Goal: Task Accomplishment & Management: Use online tool/utility

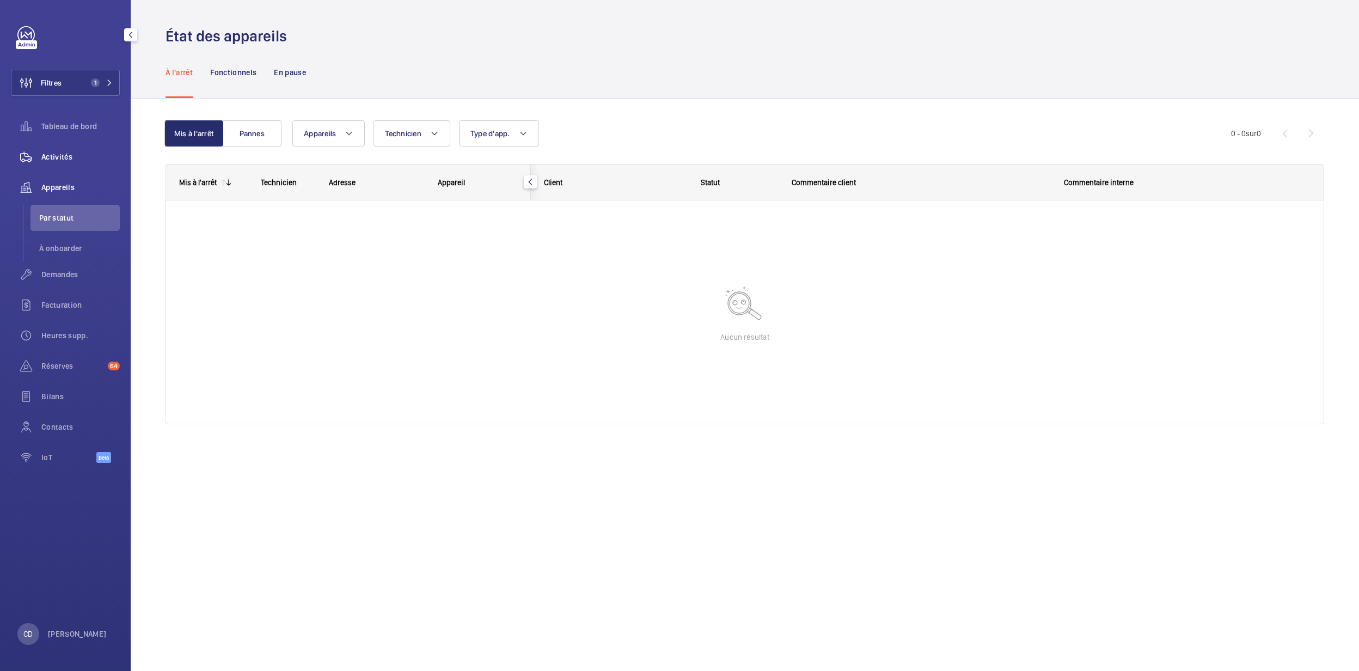
click at [75, 155] on span "Activités" at bounding box center [80, 156] width 78 height 11
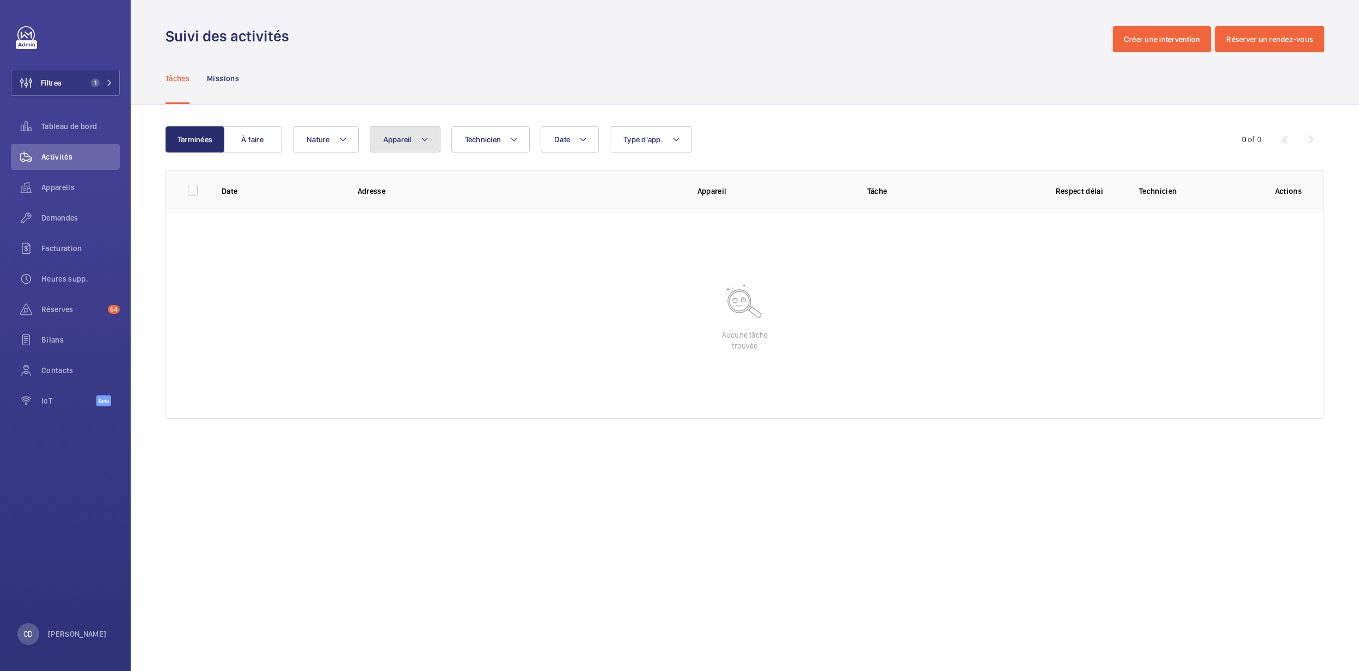
click at [392, 145] on button "Appareil" at bounding box center [405, 139] width 71 height 26
type input "wojo"
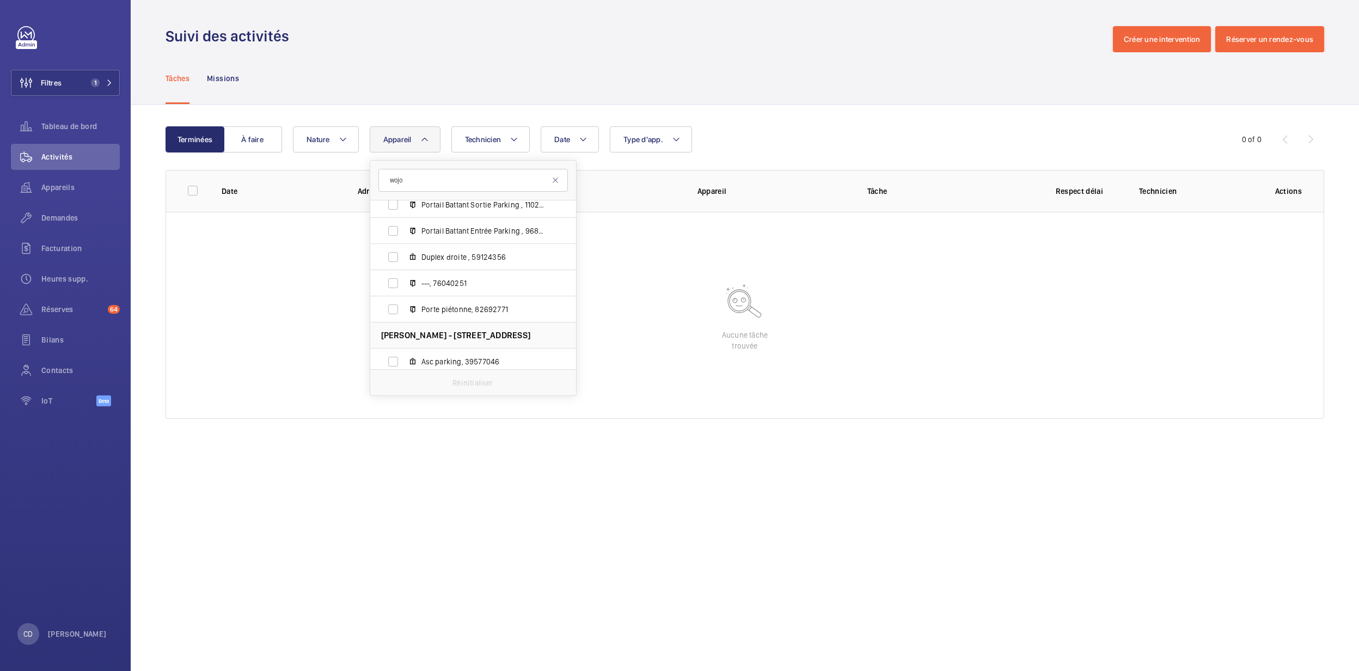
scroll to position [580, 0]
click at [475, 247] on label "Portail Battant intérieur , 15085767" at bounding box center [464, 260] width 188 height 26
click at [404, 249] on input "Portail Battant intérieur , 15085767" at bounding box center [393, 260] width 22 height 22
checkbox input "true"
click at [477, 235] on span "Asc parking, 39577046" at bounding box center [484, 234] width 126 height 11
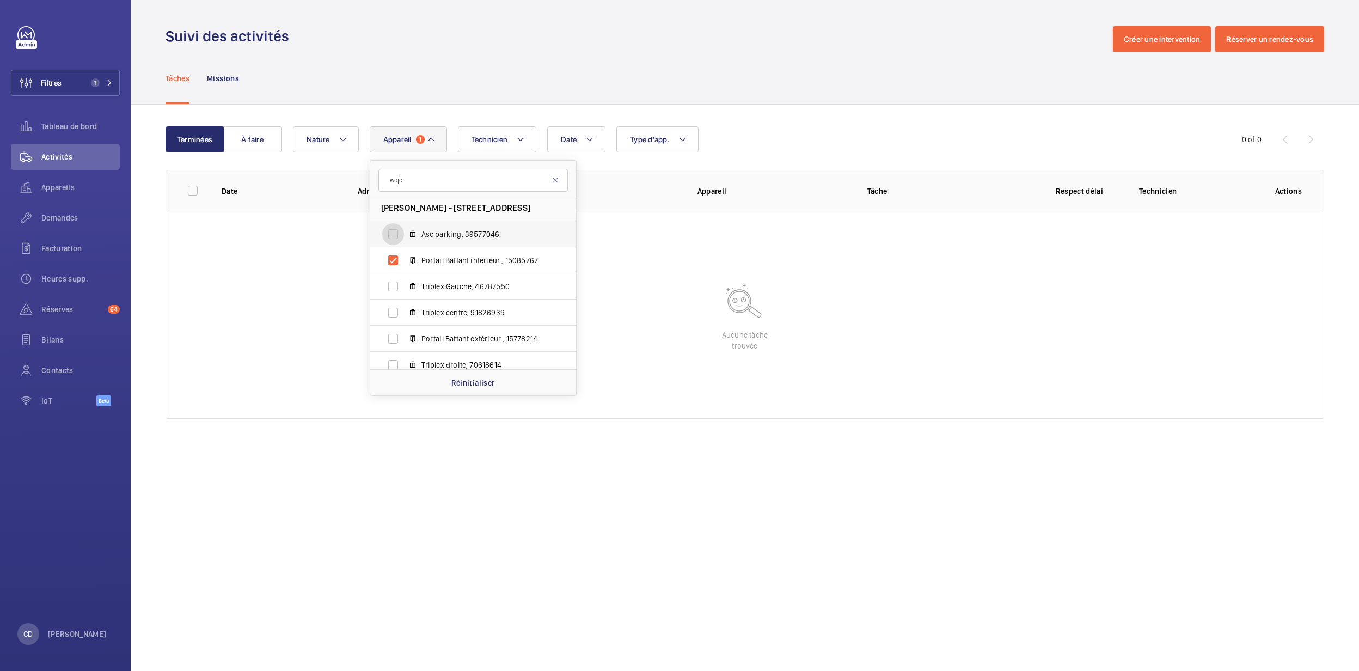
click at [404, 235] on input "Asc parking, 39577046" at bounding box center [393, 234] width 22 height 22
click at [528, 232] on span "Asc parking, 39577046" at bounding box center [484, 234] width 126 height 11
click at [404, 232] on input "Asc parking, 39577046" at bounding box center [393, 234] width 22 height 22
checkbox input "false"
drag, startPoint x: 277, startPoint y: 279, endPoint x: 307, endPoint y: 136, distance: 146.9
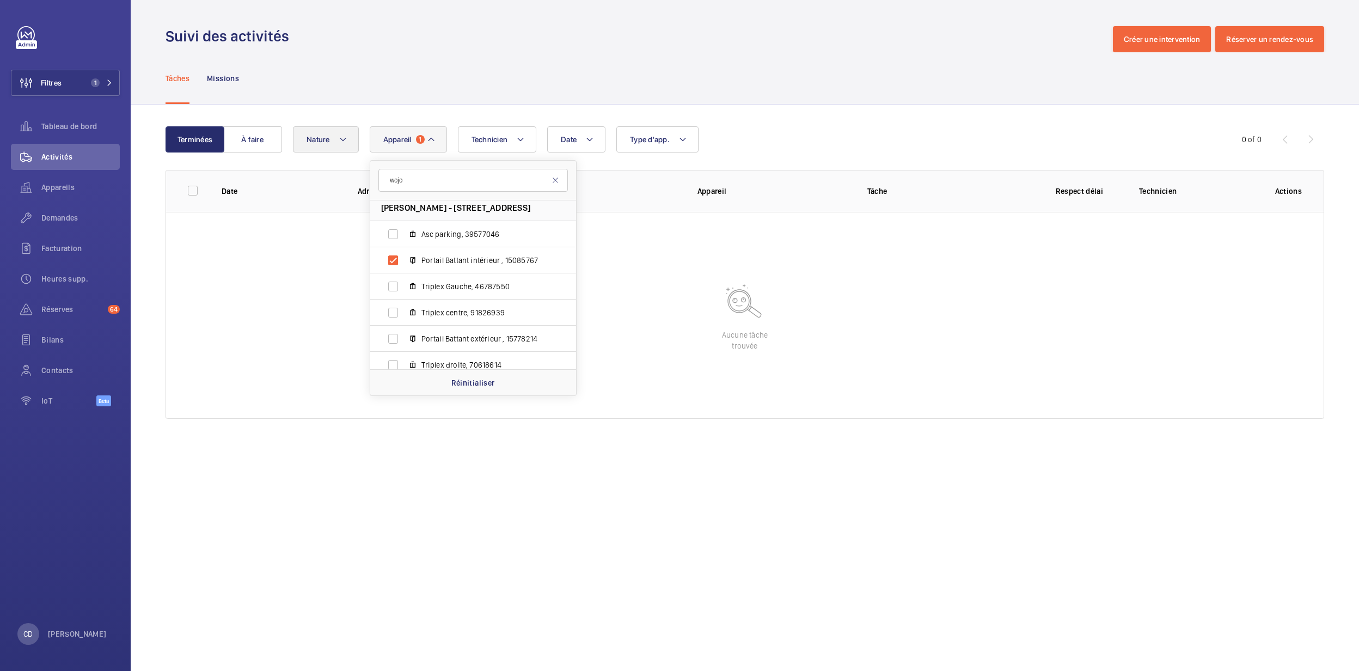
click at [277, 275] on wm-front-table-empty-state "Aucune tâche trouvée" at bounding box center [744, 315] width 1157 height 207
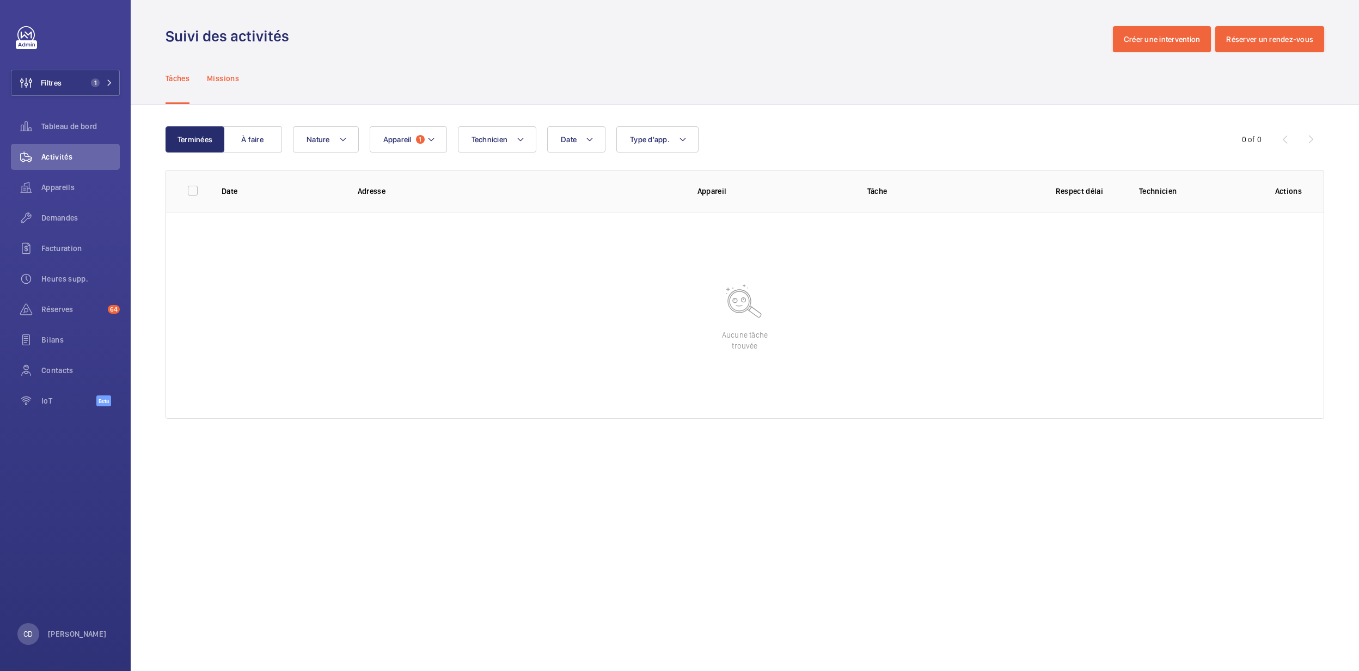
click at [234, 88] on div "Missions" at bounding box center [223, 78] width 32 height 52
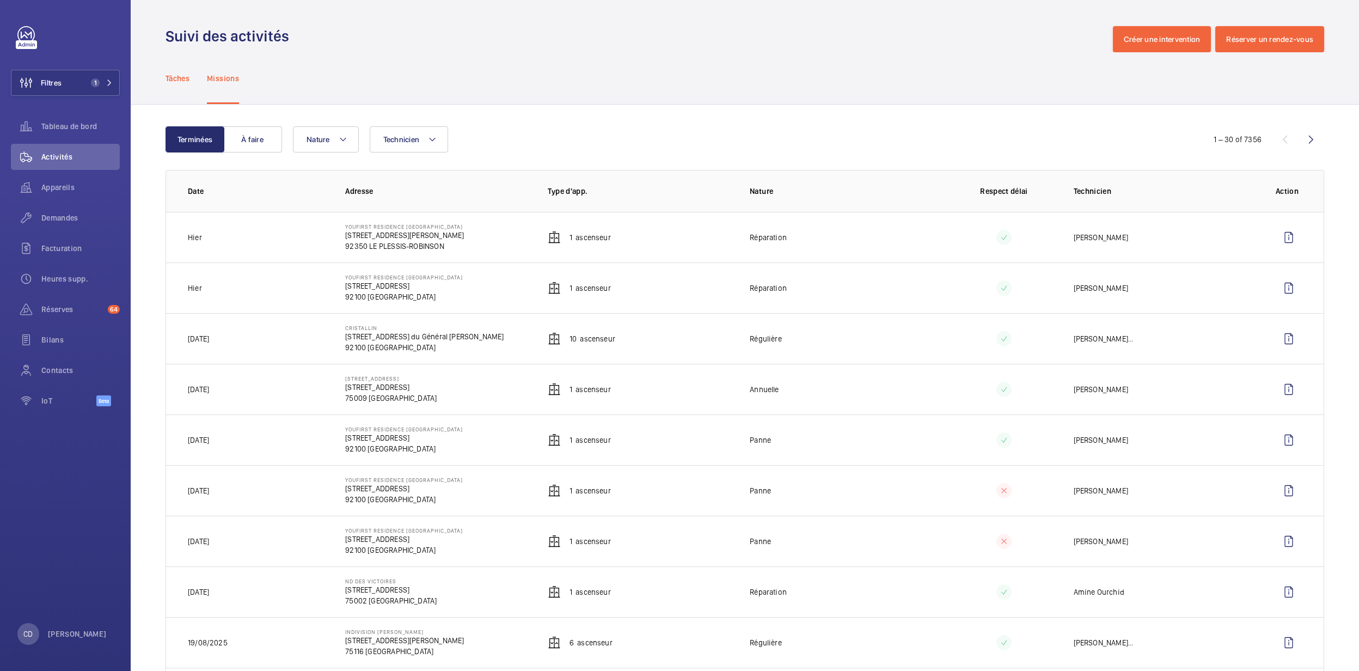
click at [188, 74] on p "Tâches" at bounding box center [177, 78] width 24 height 11
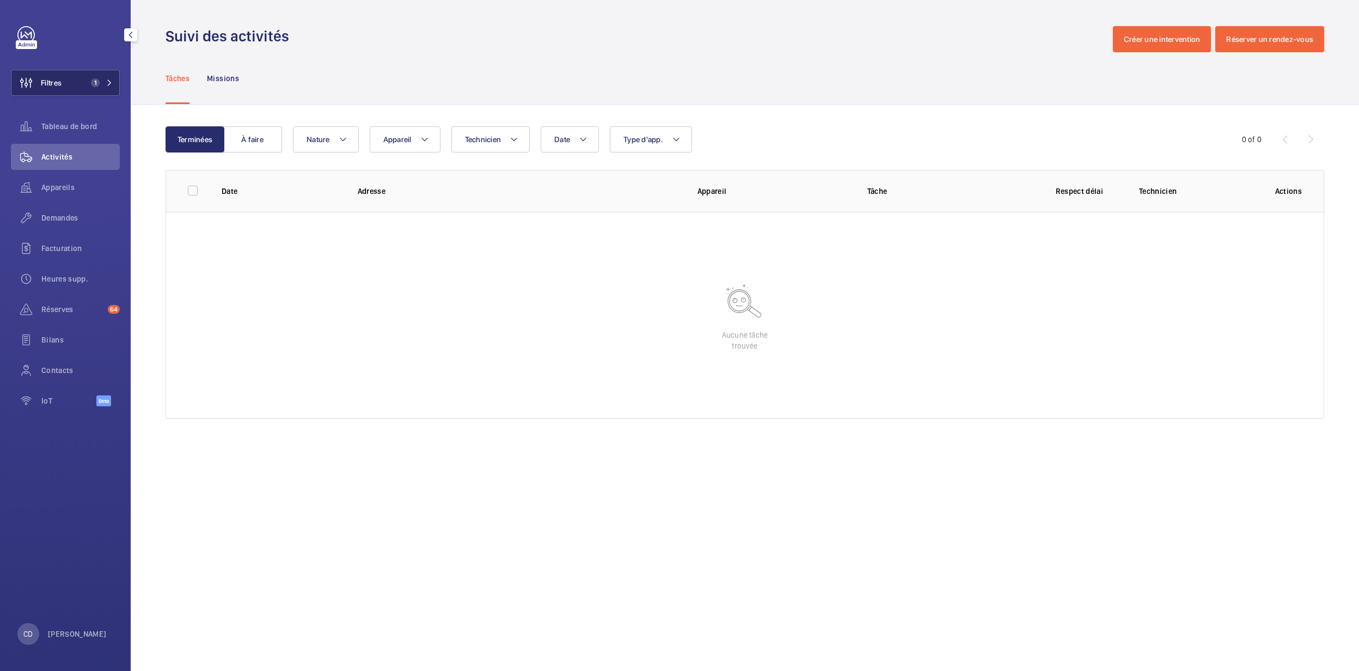
click at [62, 81] on button "Filtres 1" at bounding box center [65, 83] width 109 height 26
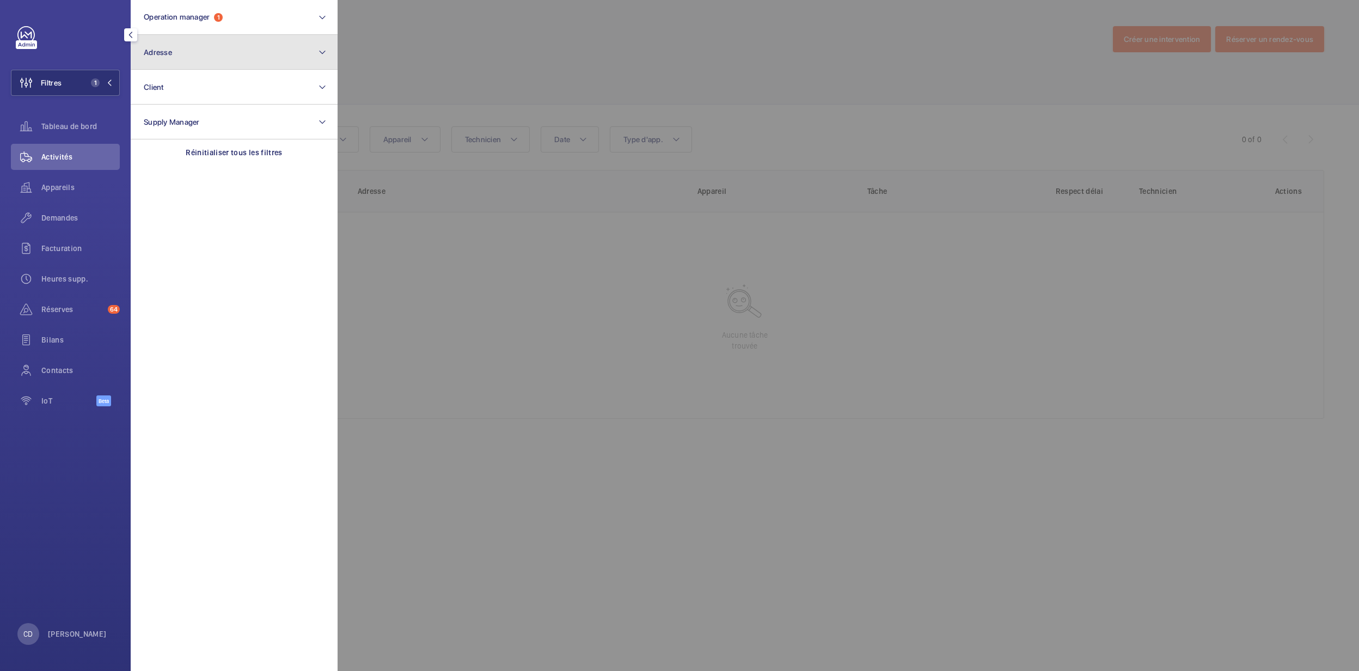
click at [287, 38] on button "Adresse" at bounding box center [234, 52] width 207 height 35
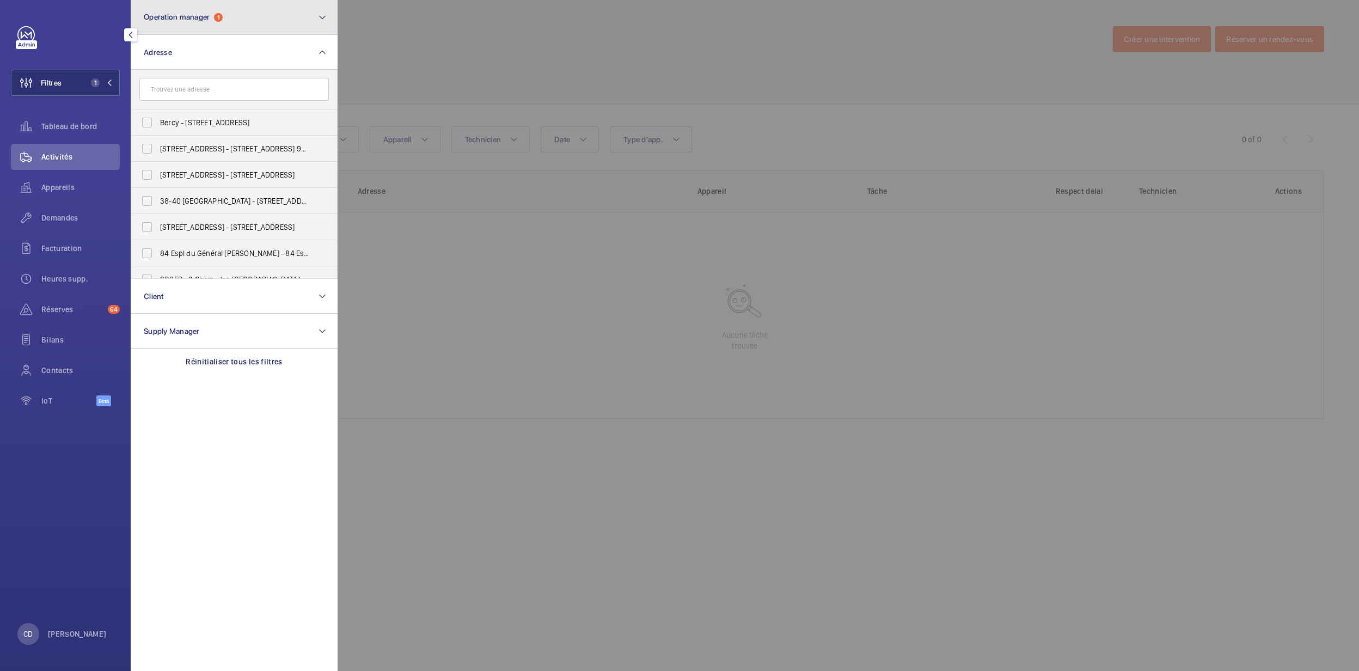
click at [280, 21] on button "Operation manager 1" at bounding box center [234, 17] width 207 height 35
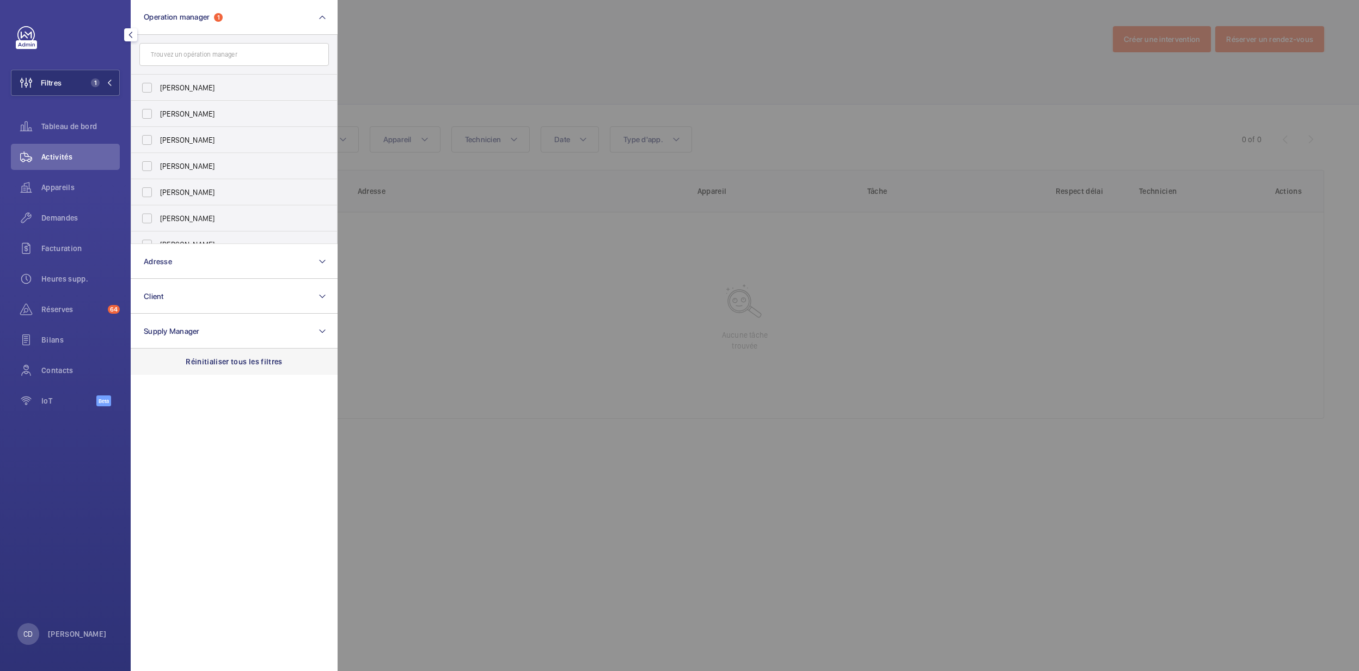
click at [266, 358] on p "Réinitialiser tous les filtres" at bounding box center [234, 361] width 97 height 11
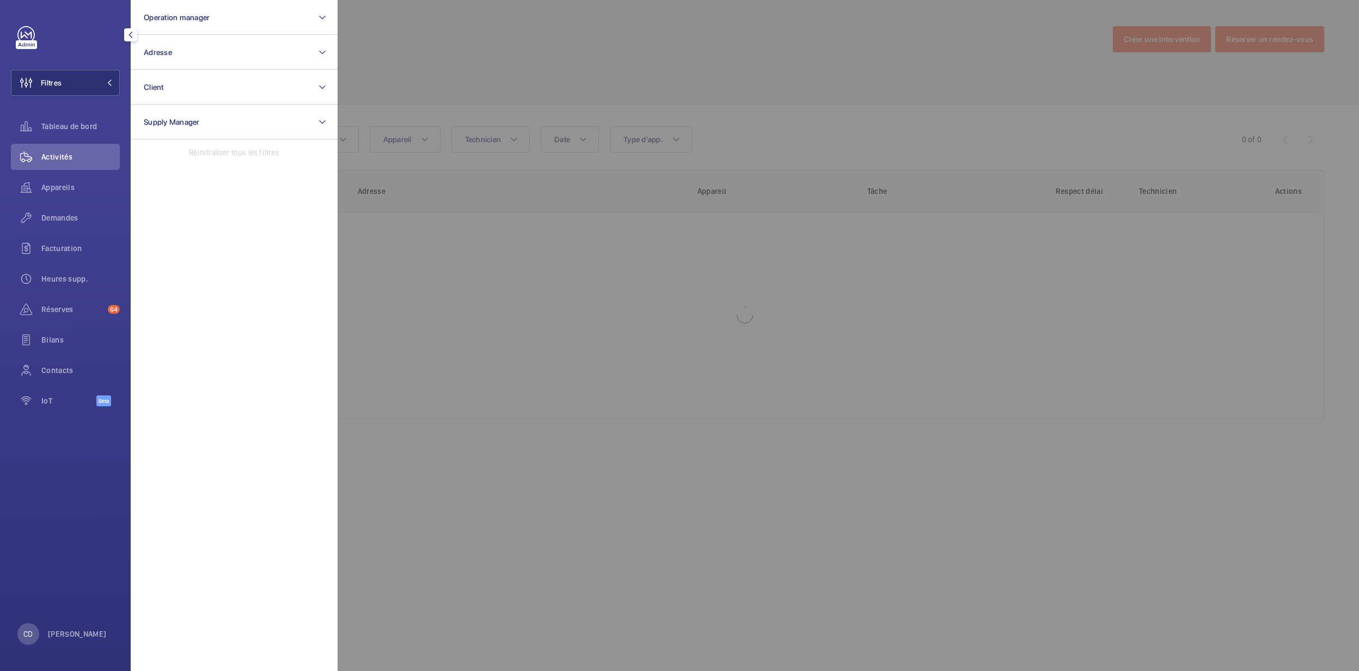
click at [635, 311] on div at bounding box center [1017, 335] width 1359 height 671
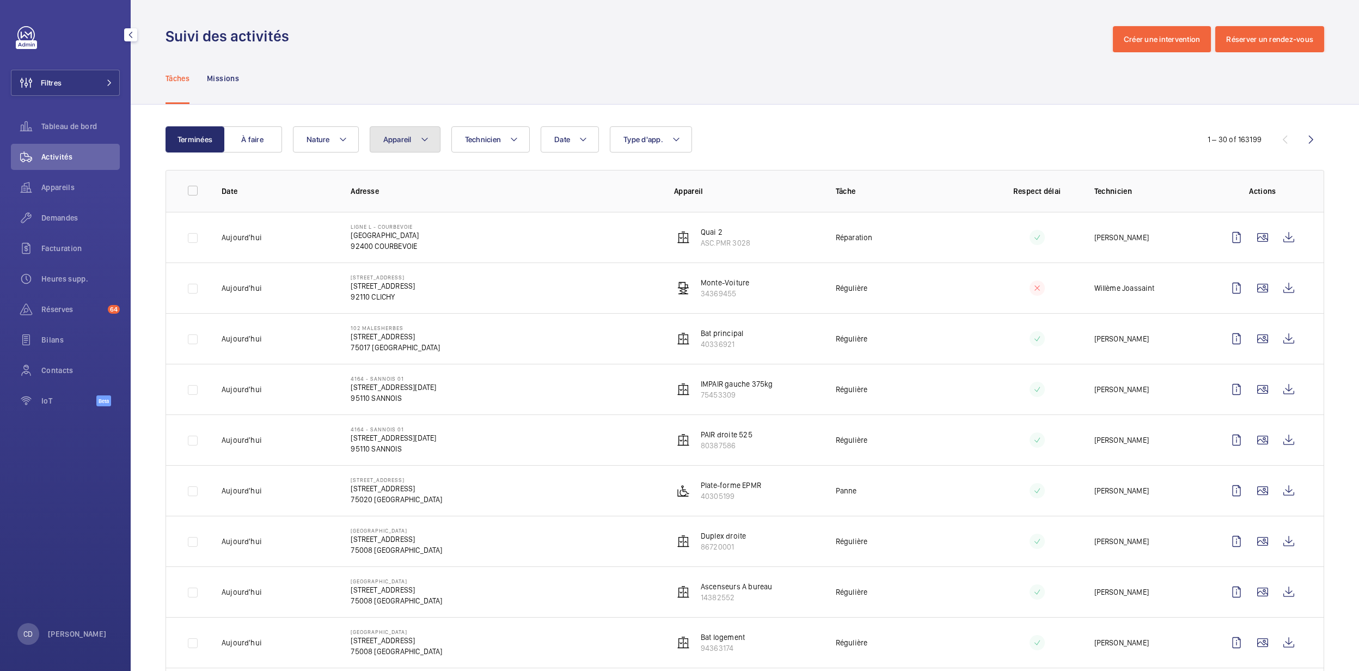
click at [388, 144] on button "Appareil" at bounding box center [405, 139] width 71 height 26
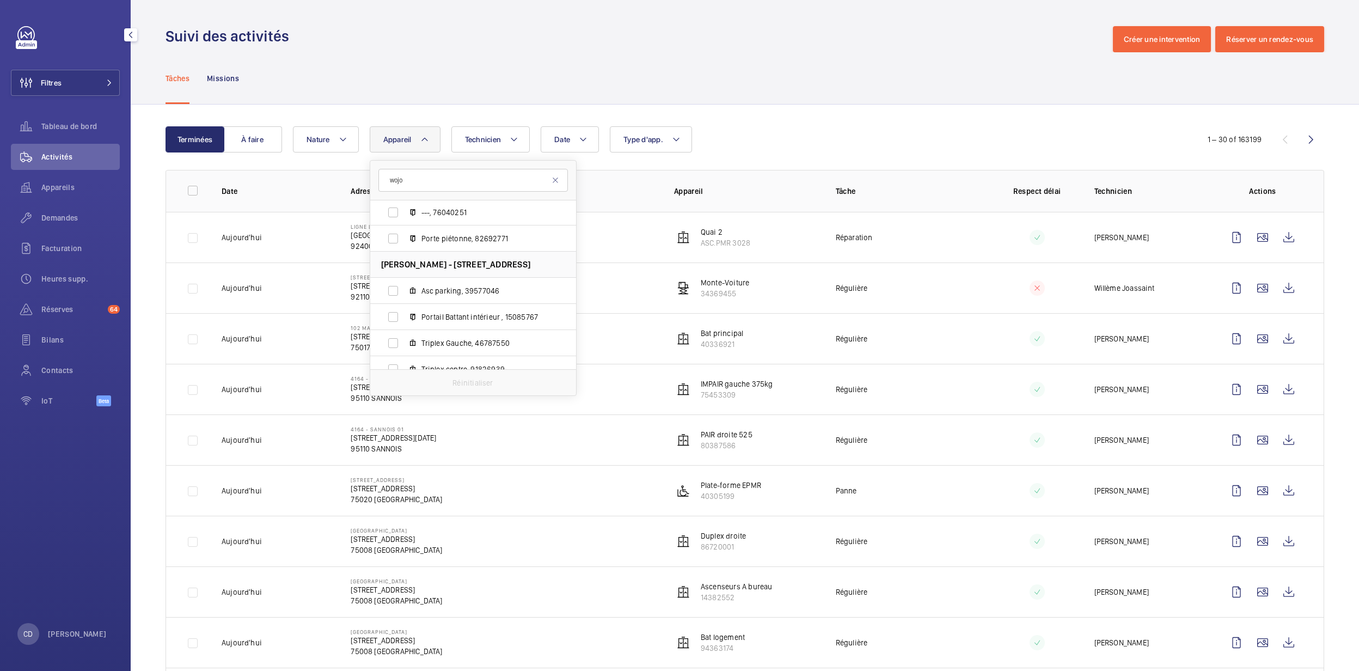
scroll to position [580, 0]
type input "wojo"
click at [493, 260] on span "Portail Battant intérieur , 15085767" at bounding box center [484, 260] width 126 height 11
click at [404, 260] on input "Portail Battant intérieur , 15085767" at bounding box center [393, 260] width 22 height 22
checkbox input "true"
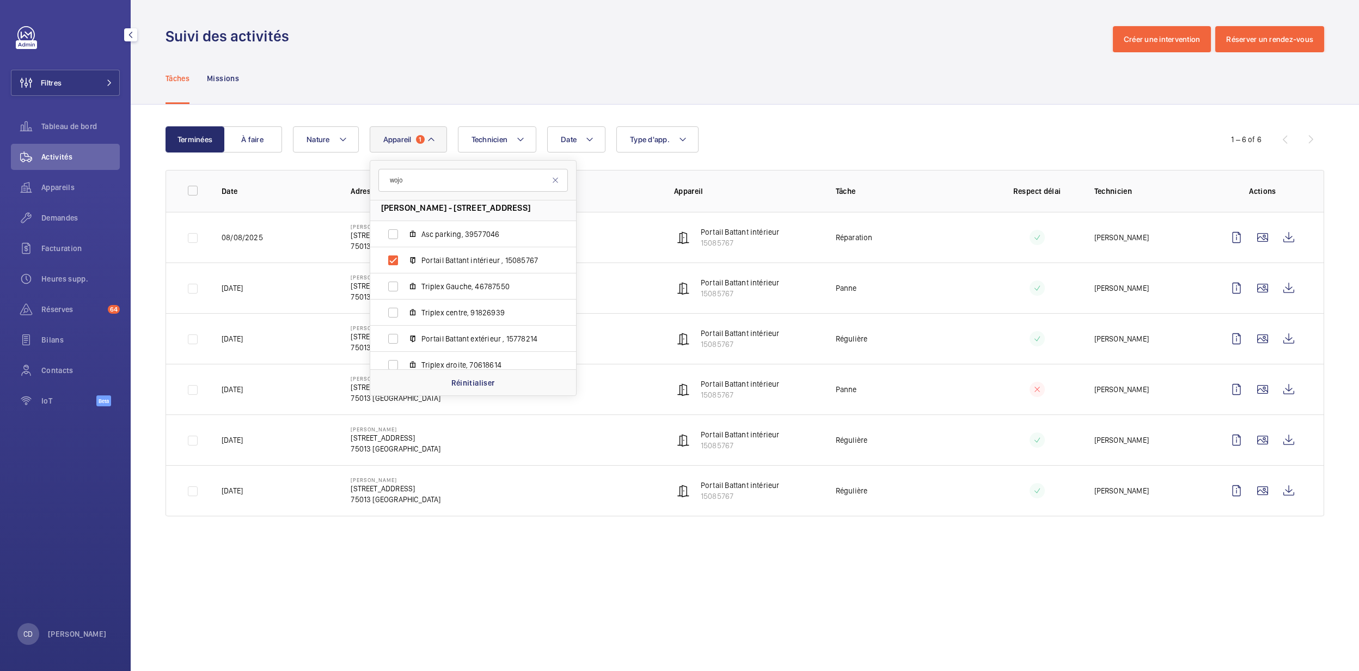
click at [919, 244] on td "Réparation" at bounding box center [899, 237] width 162 height 51
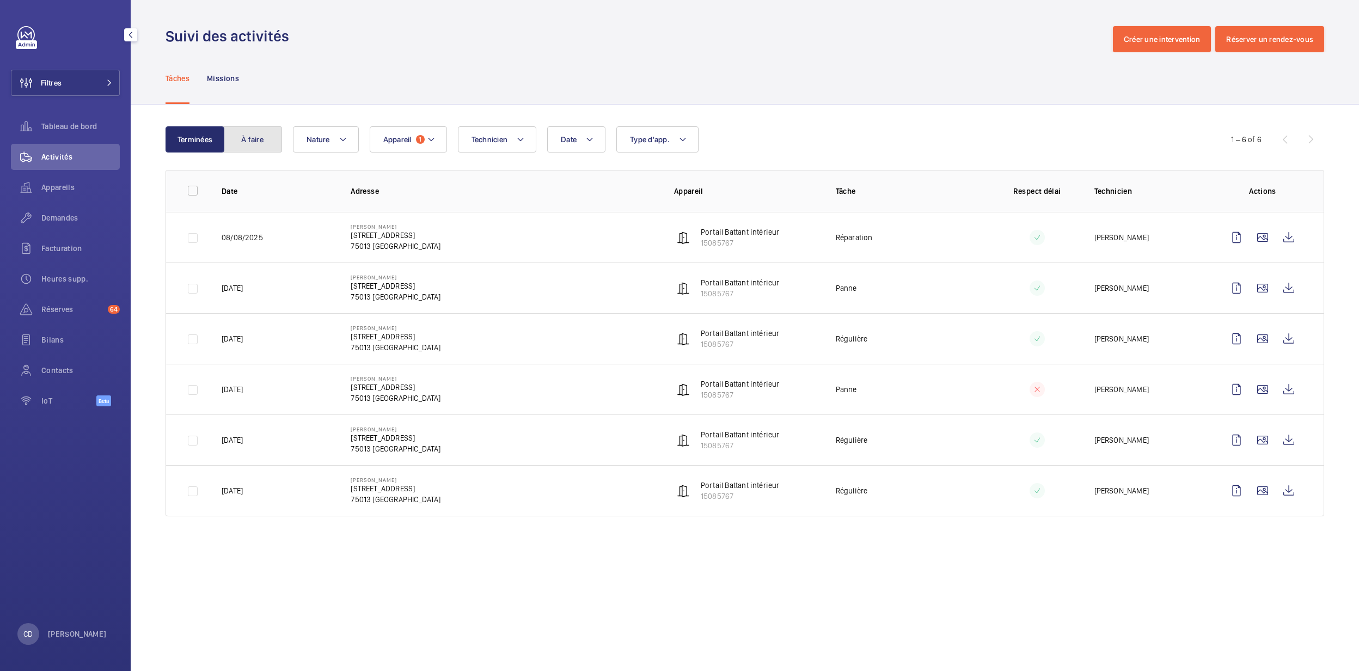
click at [259, 136] on button "À faire" at bounding box center [252, 139] width 59 height 26
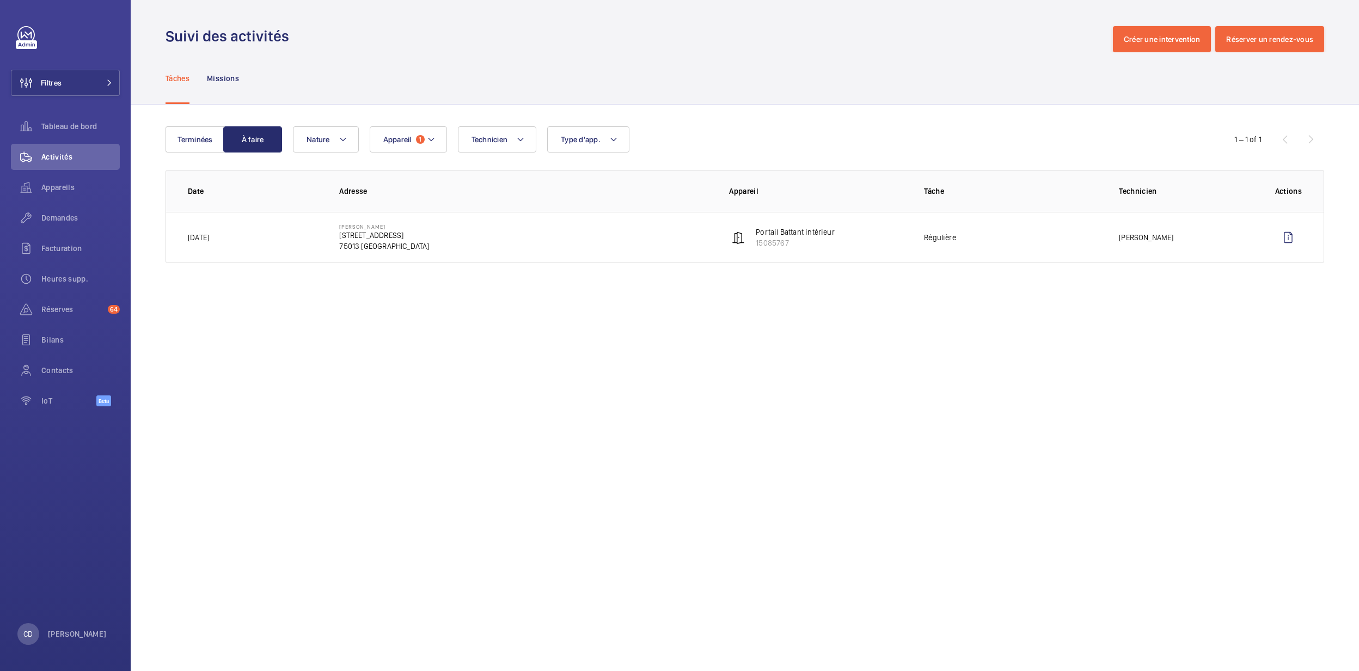
click at [201, 118] on div "Terminées À faire Technicien Appareil 1 Type d'app. Nature 1 – 1 of 1 Date Adre…" at bounding box center [745, 197] width 1228 height 185
click at [207, 137] on button "Terminées" at bounding box center [194, 139] width 59 height 26
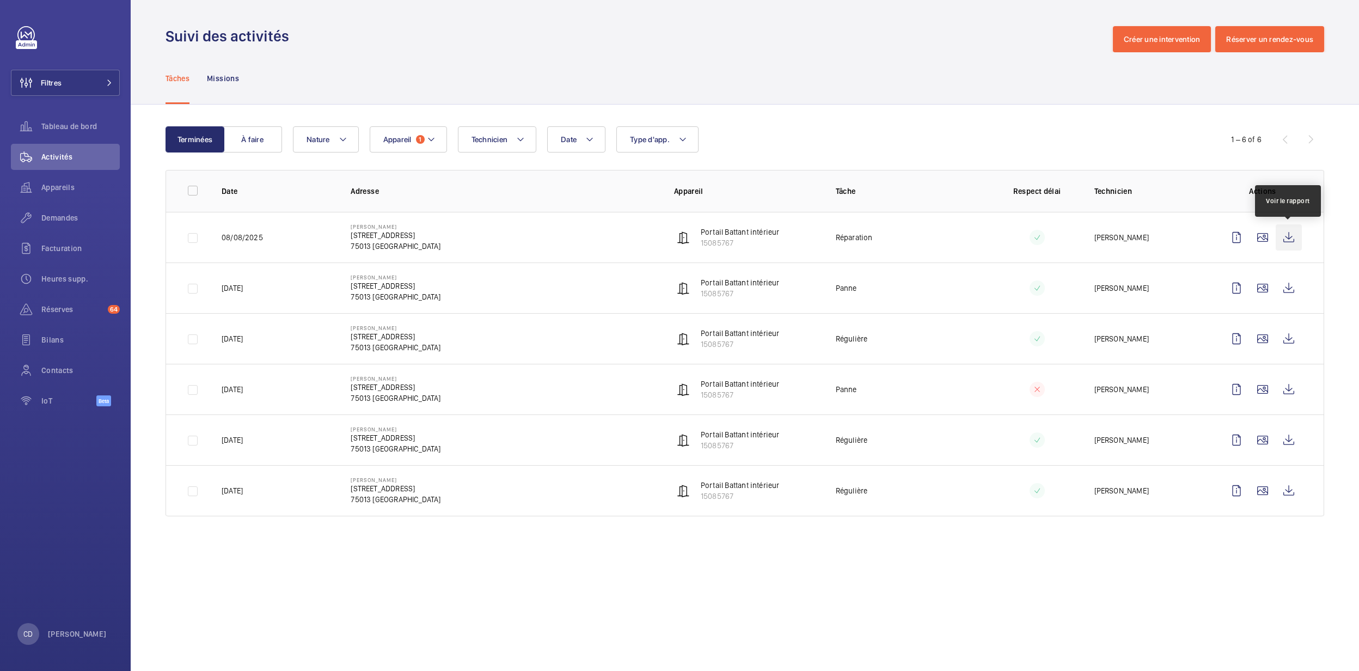
click at [1296, 244] on wm-front-icon-button at bounding box center [1288, 237] width 26 height 26
click at [271, 143] on button "À faire" at bounding box center [252, 139] width 59 height 26
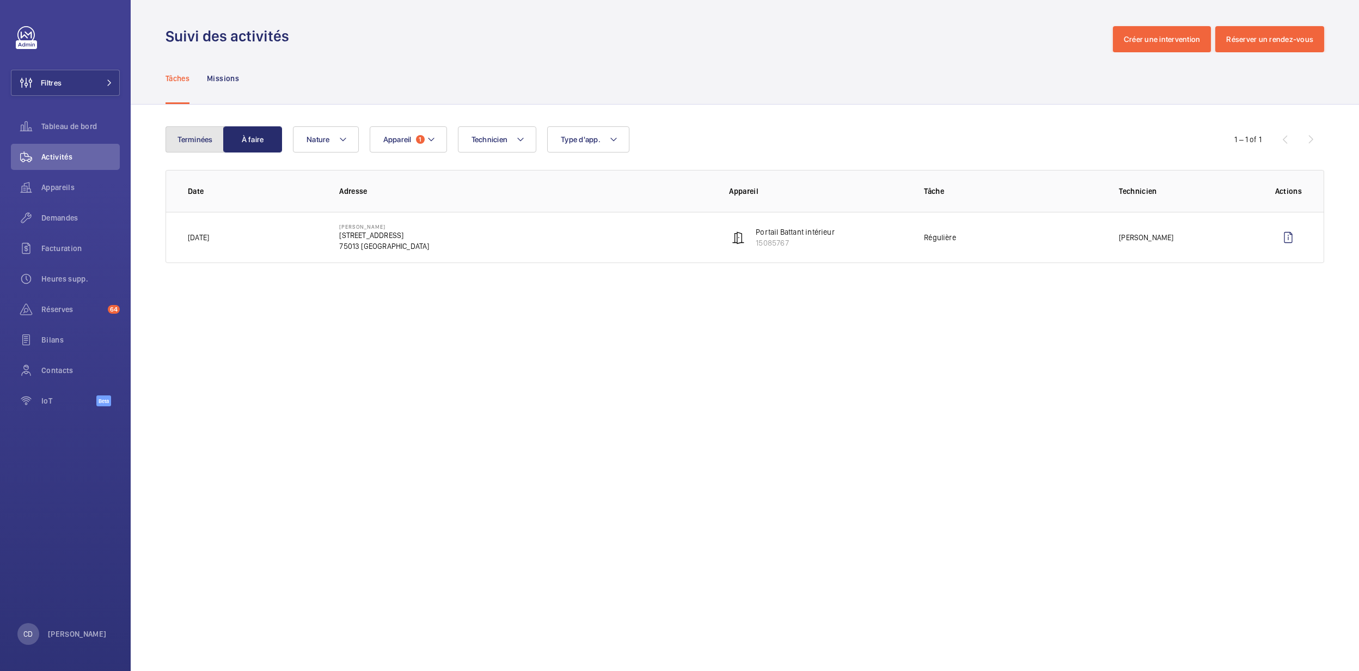
click at [192, 143] on button "Terminées" at bounding box center [194, 139] width 59 height 26
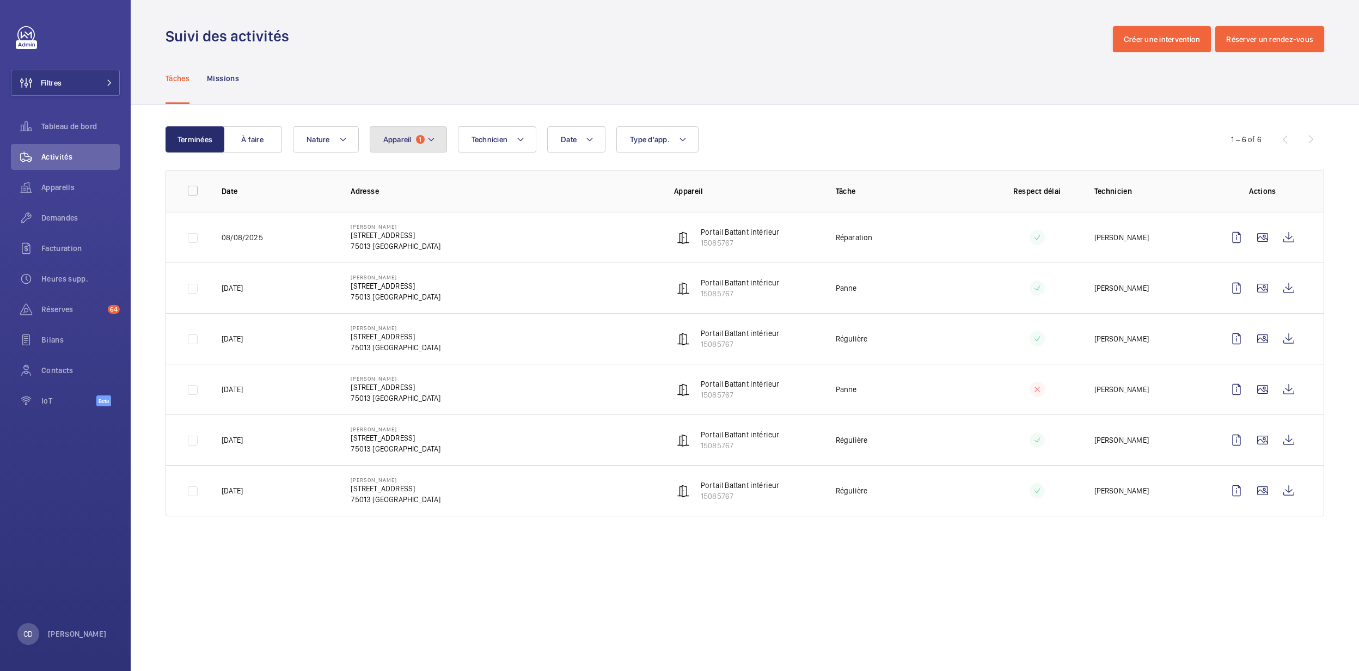
click at [406, 126] on button "Appareil 1" at bounding box center [408, 139] width 77 height 26
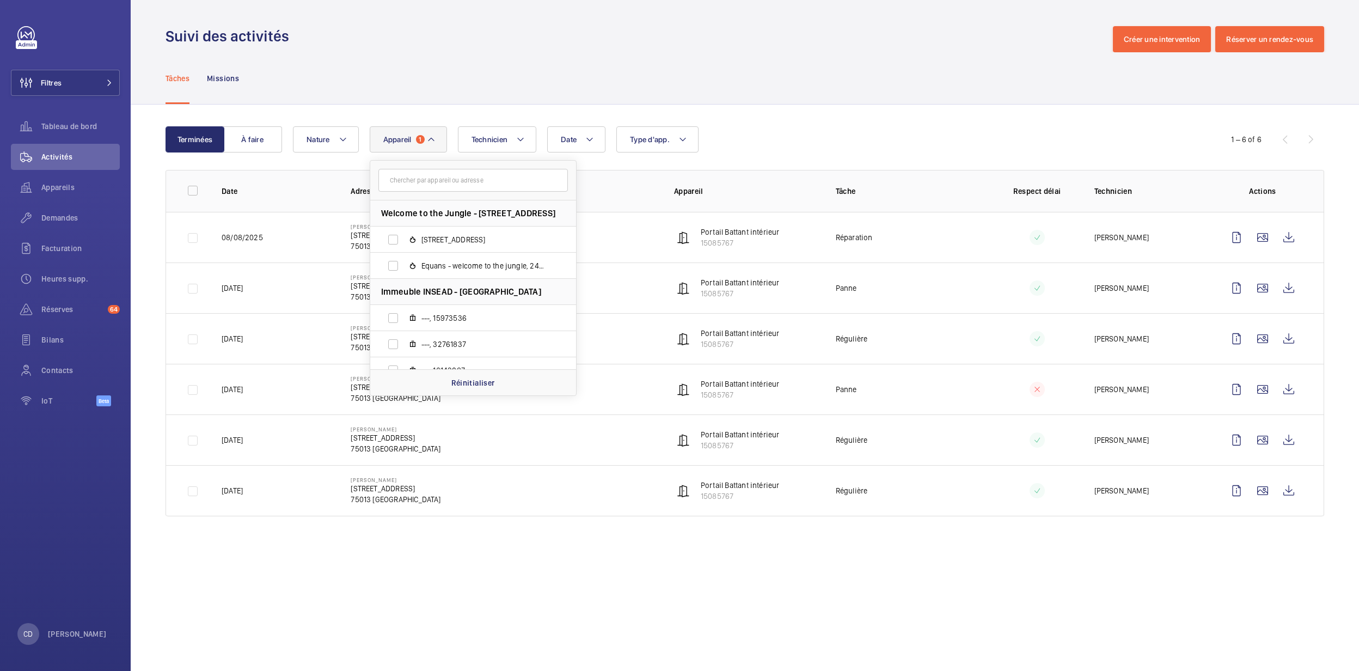
click at [451, 397] on td "[PERSON_NAME] [STREET_ADDRESS]" at bounding box center [494, 389] width 323 height 51
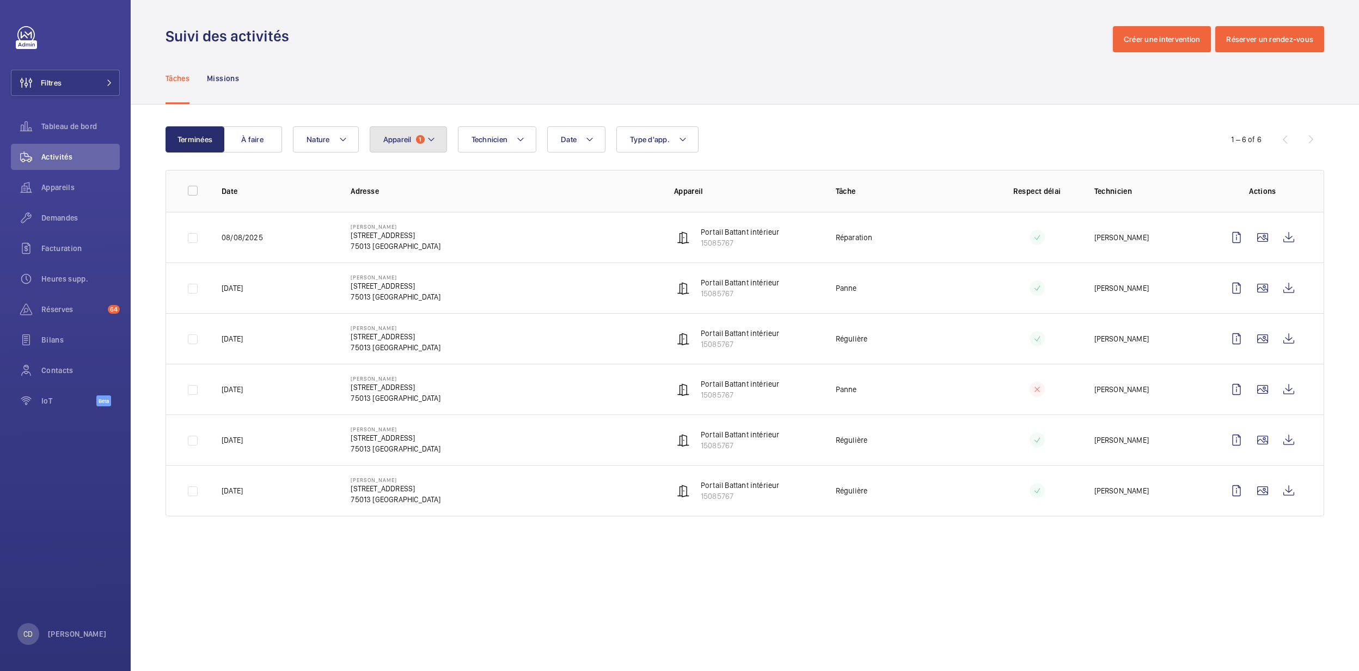
click at [428, 146] on button "Appareil 1" at bounding box center [408, 139] width 77 height 26
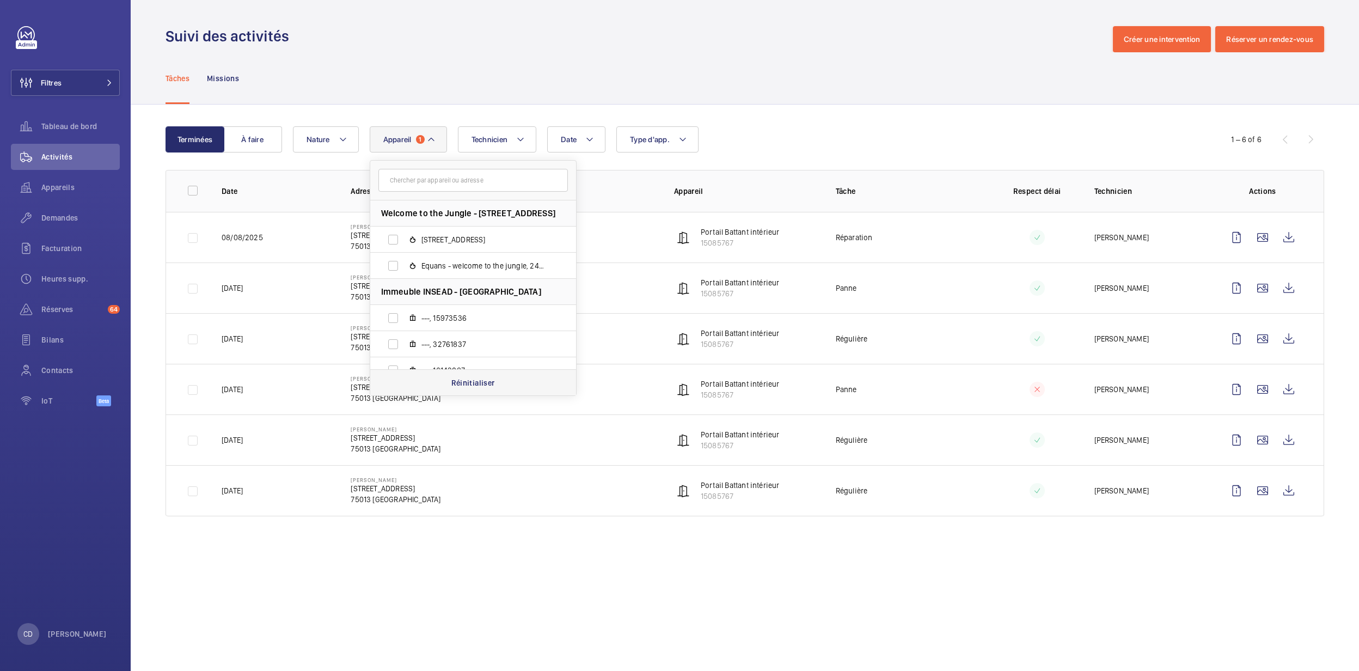
click at [449, 378] on div "Réinitialiser" at bounding box center [473, 382] width 206 height 26
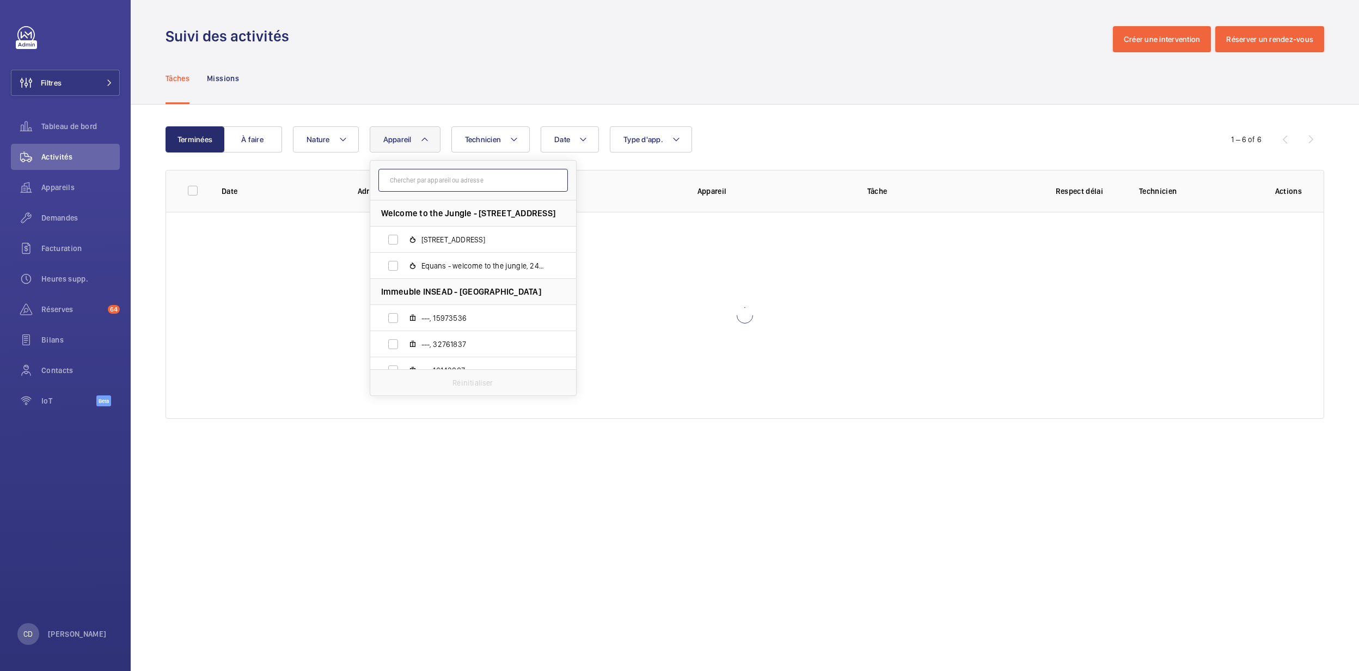
click at [449, 181] on input "text" at bounding box center [472, 180] width 189 height 23
paste input "1P023"
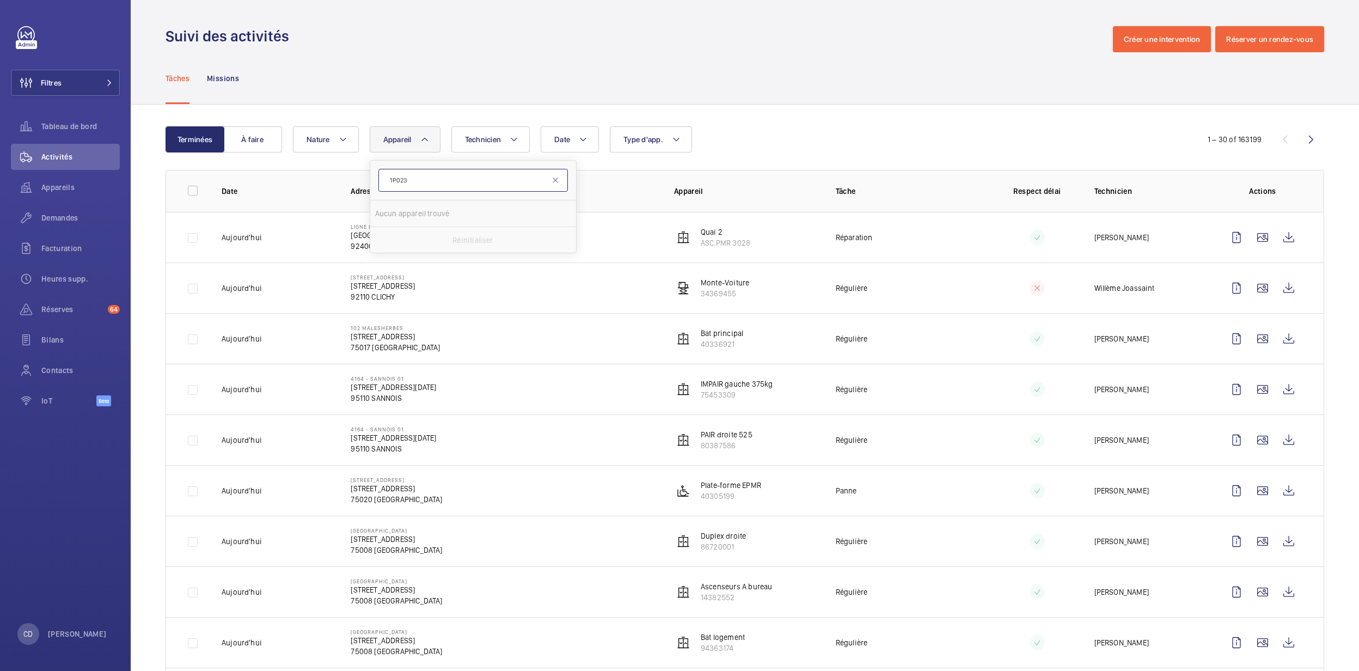
click at [386, 179] on input "1P023" at bounding box center [472, 180] width 189 height 23
click at [480, 176] on input "1P023" at bounding box center [472, 180] width 189 height 23
type input "1"
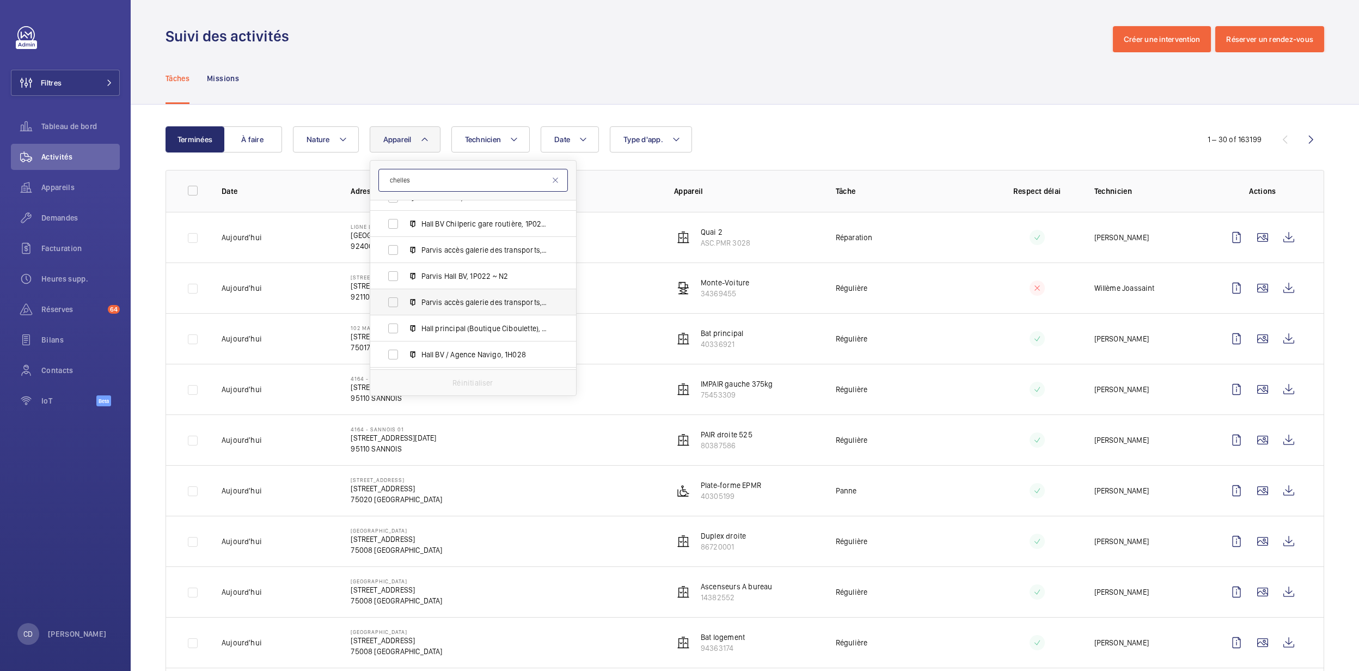
scroll to position [406, 0]
type input "chelles"
click at [486, 351] on label "Parvis Hall BV, 1P024 - N1" at bounding box center [464, 357] width 188 height 26
click at [404, 351] on input "Parvis Hall BV, 1P024 - N1" at bounding box center [393, 357] width 22 height 22
checkbox input "true"
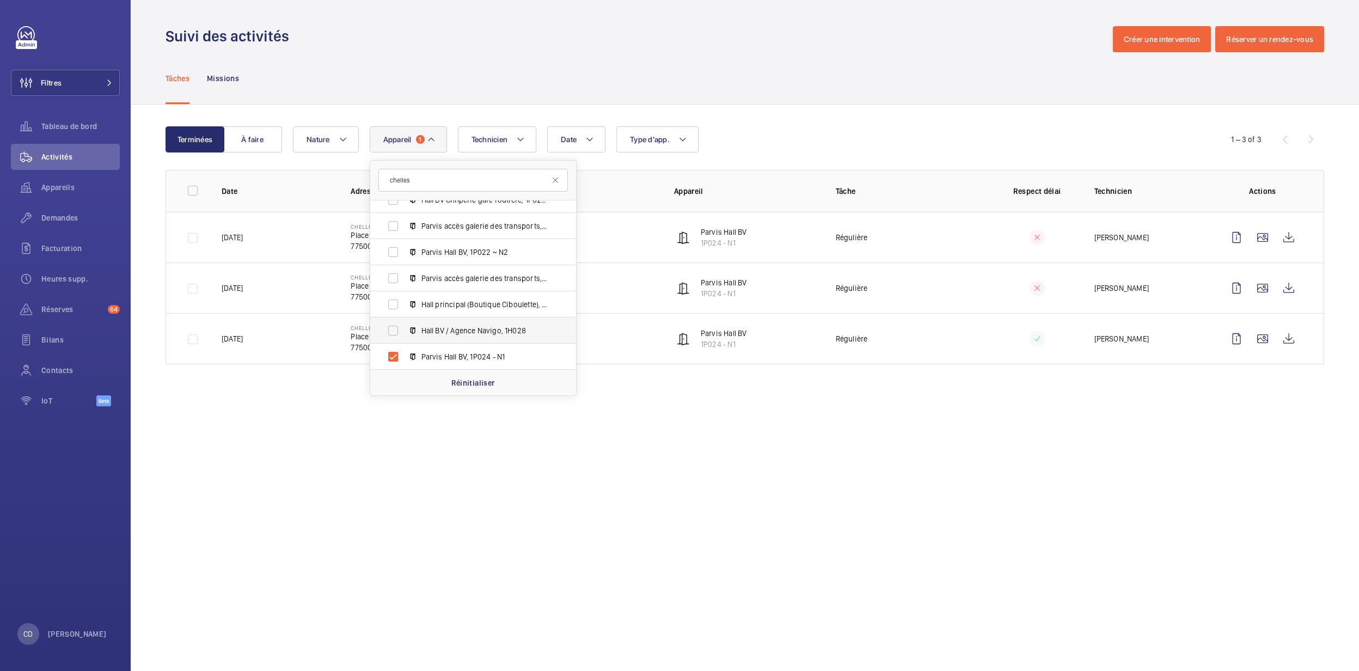
click at [488, 333] on span "Hall BV / Agence Navigo, 1H028" at bounding box center [484, 330] width 126 height 11
click at [404, 333] on input "Hall BV / Agence Navigo, 1H028" at bounding box center [393, 331] width 22 height 22
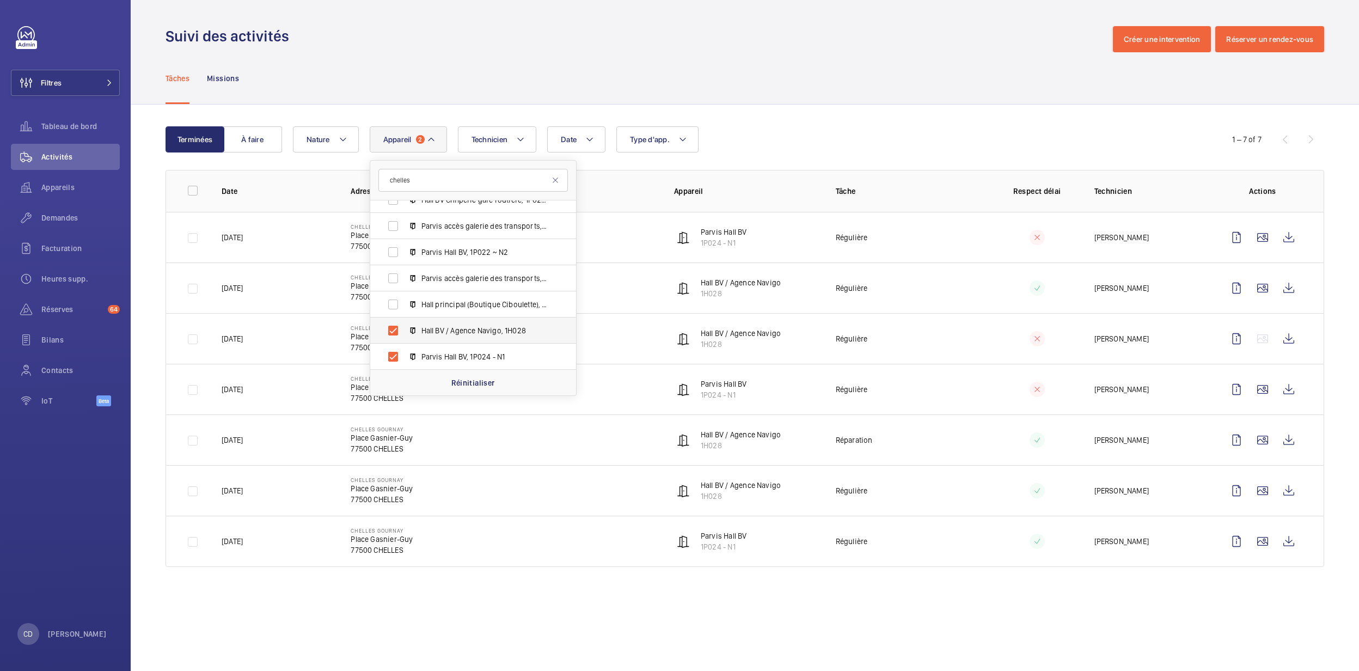
click at [488, 333] on span "Hall BV / Agence Navigo, 1H028" at bounding box center [484, 330] width 126 height 11
click at [404, 333] on input "Hall BV / Agence Navigo, 1H028" at bounding box center [393, 331] width 22 height 22
checkbox input "false"
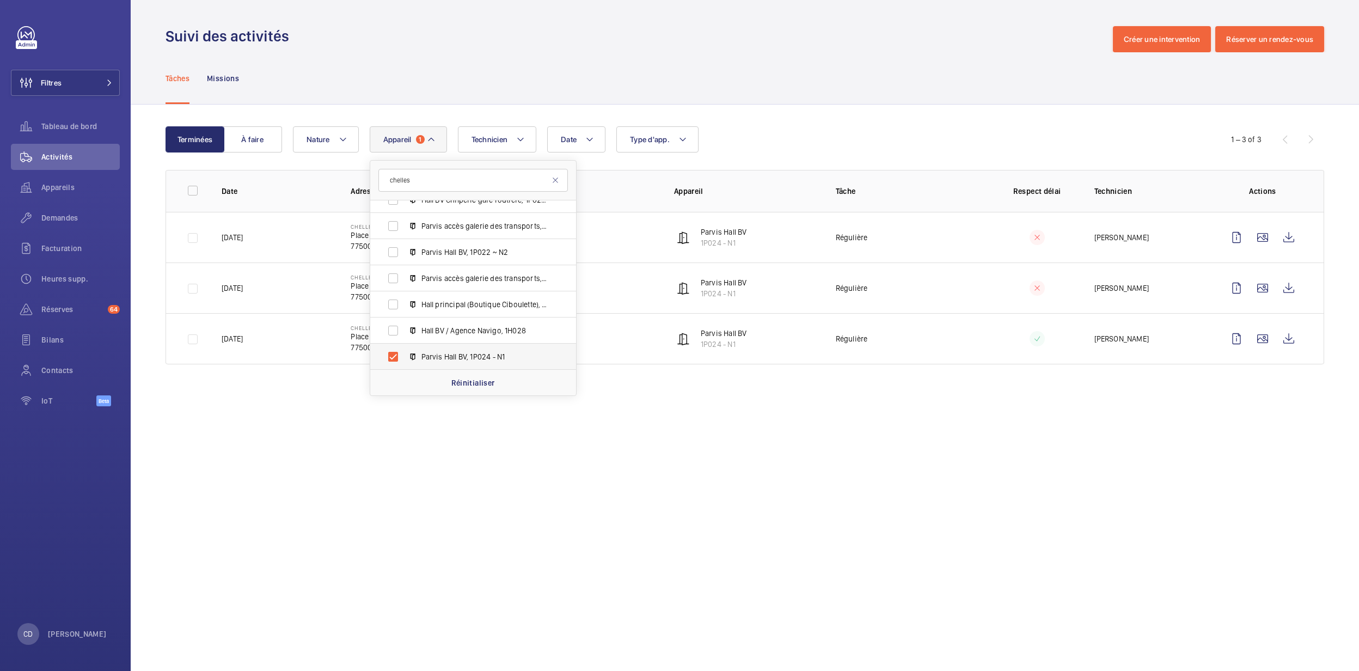
click at [490, 351] on label "Parvis Hall BV, 1P024 - N1" at bounding box center [464, 357] width 188 height 26
click at [404, 351] on input "Parvis Hall BV, 1P024 - N1" at bounding box center [393, 357] width 22 height 22
checkbox input "false"
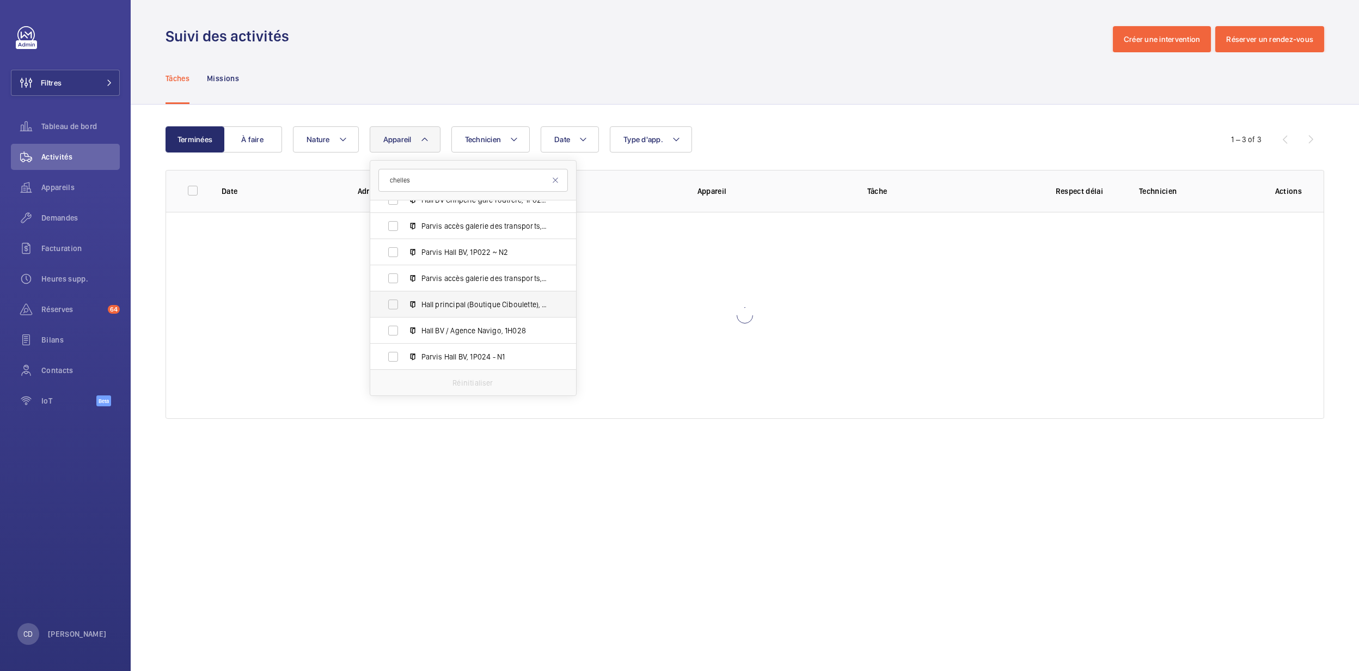
click at [491, 310] on label "Hall principal (Boutique Ciboulette), 1V032" at bounding box center [464, 304] width 188 height 26
click at [404, 310] on input "Hall principal (Boutique Ciboulette), 1V032" at bounding box center [393, 304] width 22 height 22
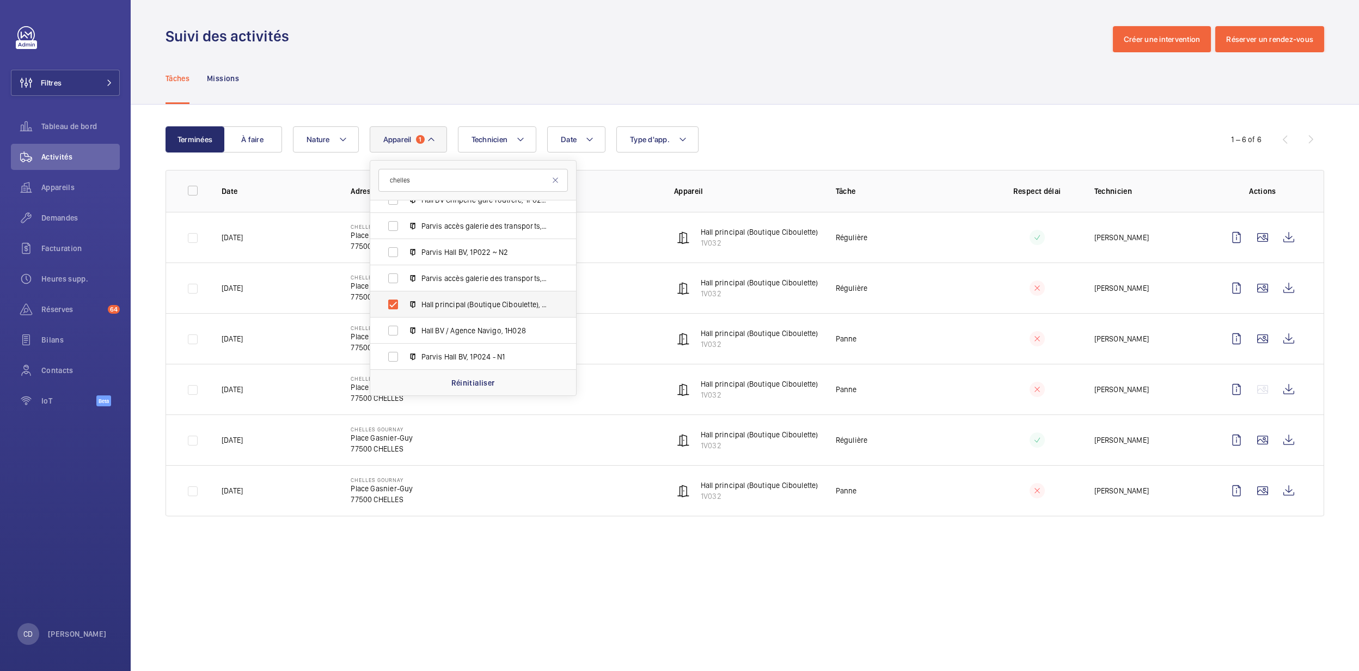
click at [486, 301] on span "Hall principal (Boutique Ciboulette), 1V032" at bounding box center [484, 304] width 126 height 11
click at [404, 301] on input "Hall principal (Boutique Ciboulette), 1V032" at bounding box center [393, 304] width 22 height 22
checkbox input "false"
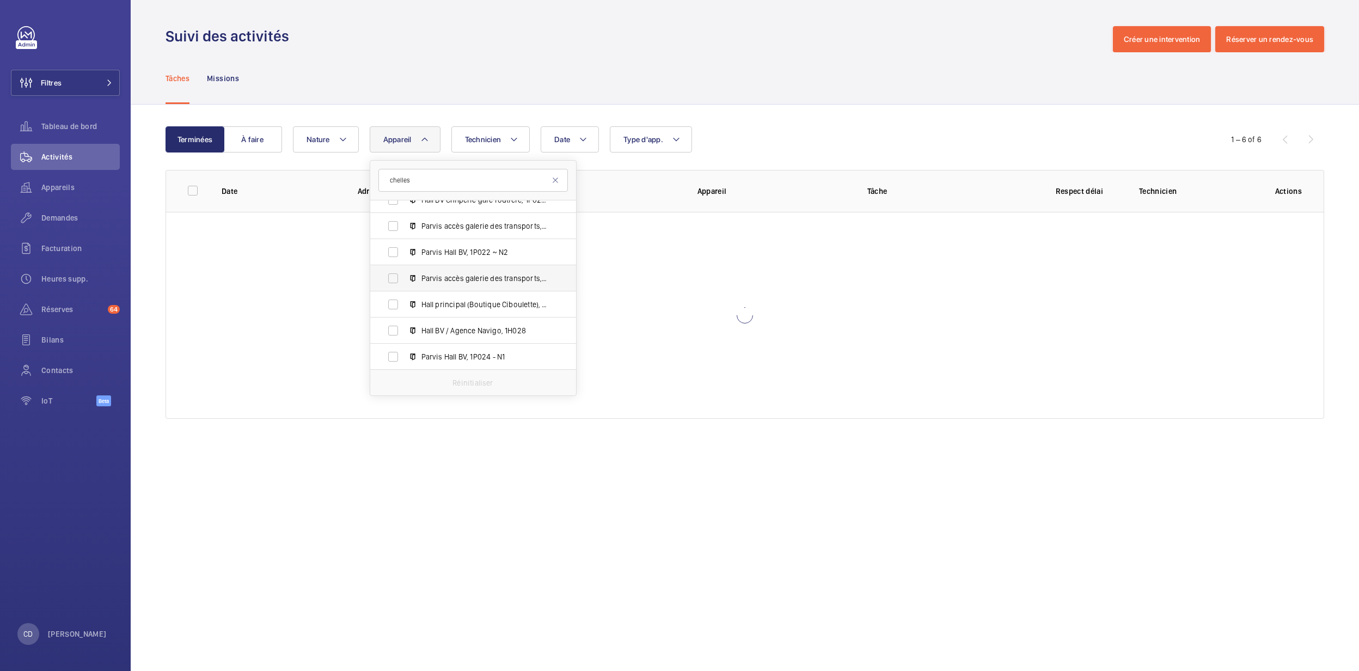
click at [493, 281] on span "Parvis accès galerie des transports, 1P029 - N3" at bounding box center [484, 278] width 126 height 11
click at [404, 281] on input "Parvis accès galerie des transports, 1P029 - N3" at bounding box center [393, 278] width 22 height 22
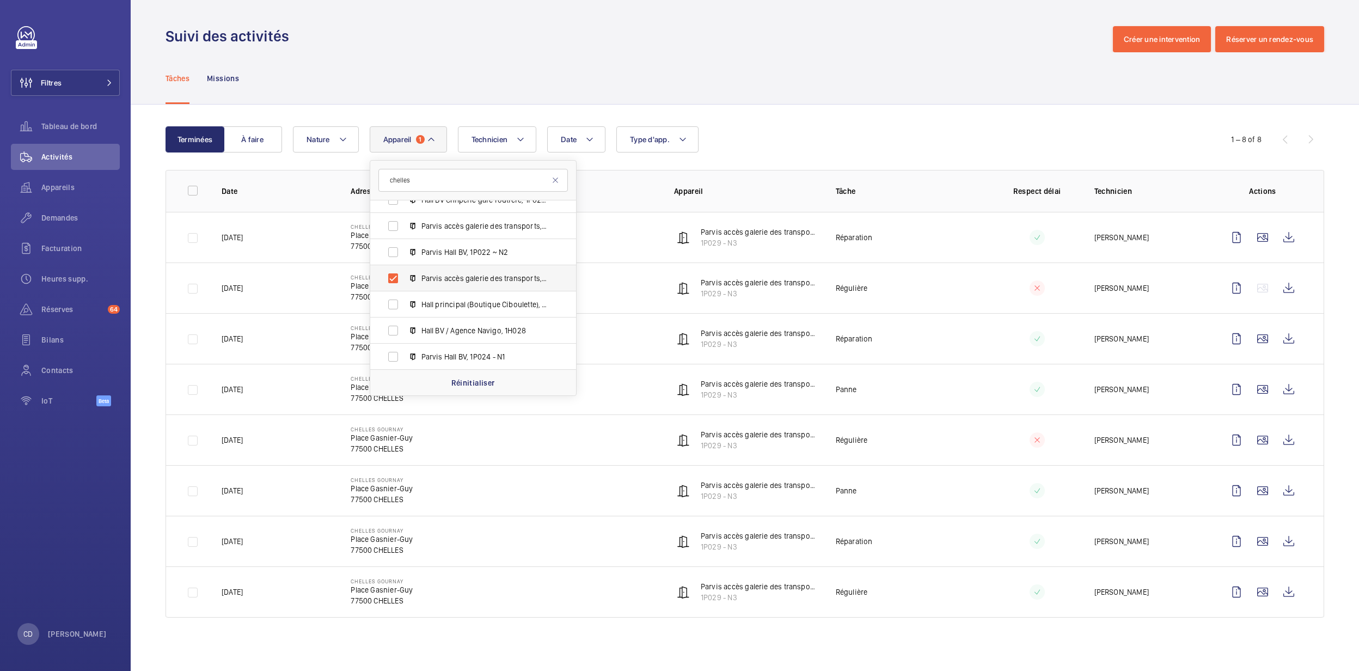
click at [493, 282] on span "Parvis accès galerie des transports, 1P029 - N3" at bounding box center [484, 278] width 126 height 11
click at [404, 282] on input "Parvis accès galerie des transports, 1P029 - N3" at bounding box center [393, 278] width 22 height 22
checkbox input "false"
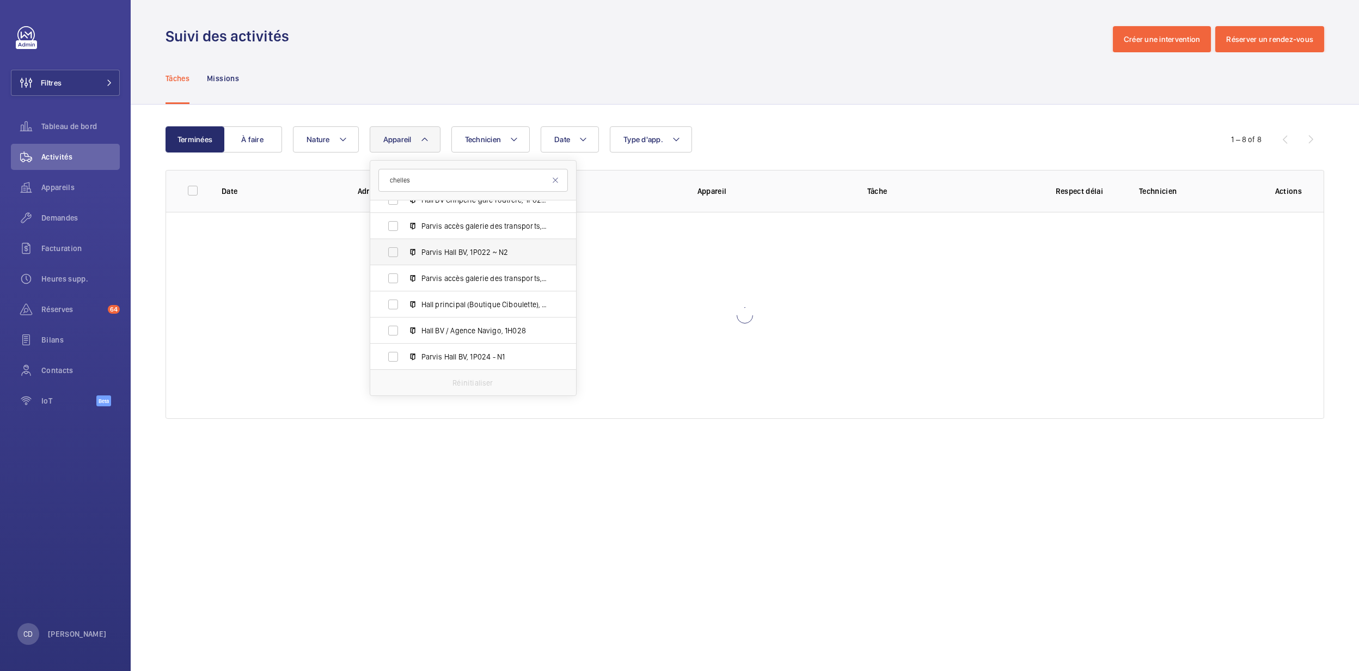
click at [486, 257] on span "Parvis Hall BV, 1P022 ~ N2" at bounding box center [484, 252] width 126 height 11
click at [404, 257] on input "Parvis Hall BV, 1P022 ~ N2" at bounding box center [393, 252] width 22 height 22
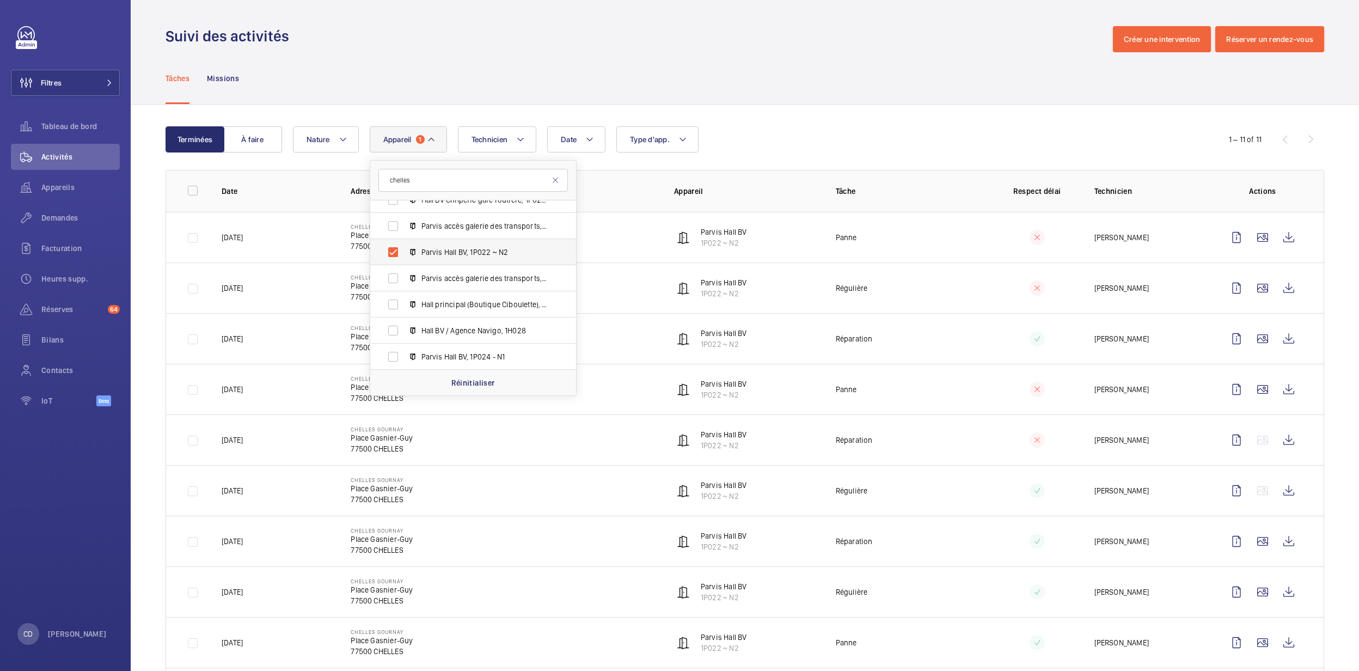
click at [486, 257] on span "Parvis Hall BV, 1P022 ~ N2" at bounding box center [484, 252] width 126 height 11
click at [404, 257] on input "Parvis Hall BV, 1P022 ~ N2" at bounding box center [393, 252] width 22 height 22
checkbox input "false"
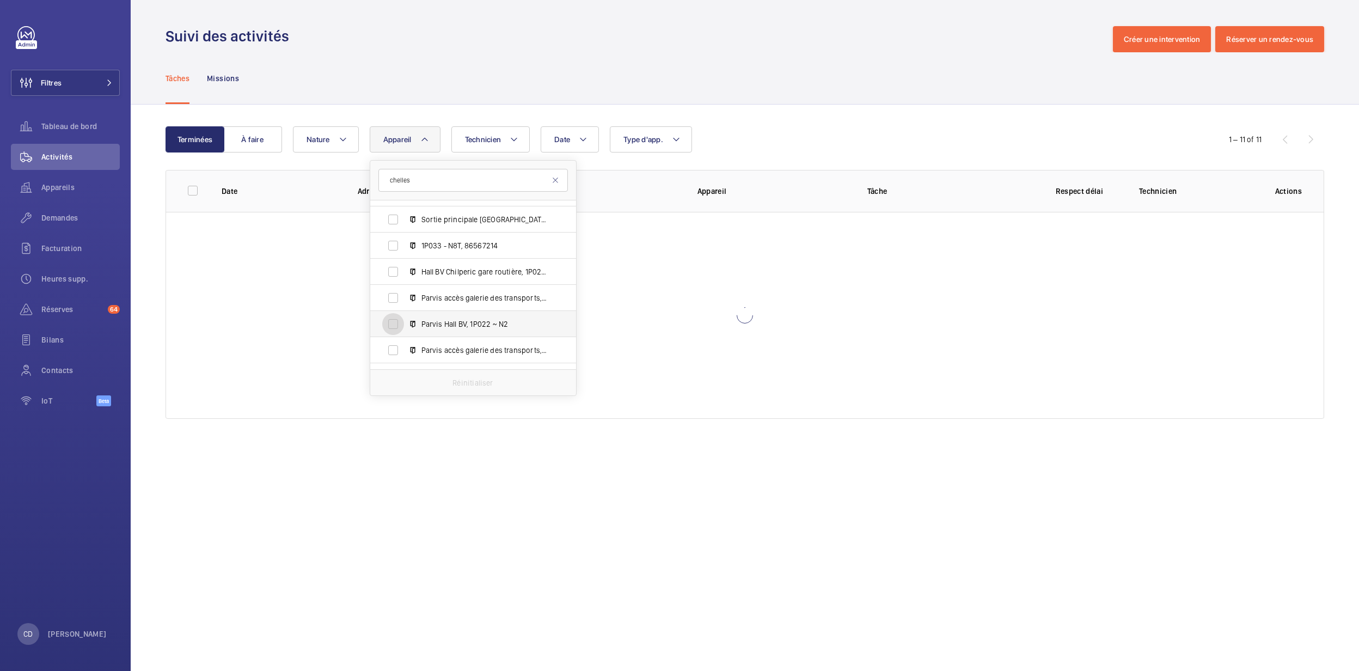
scroll to position [333, 0]
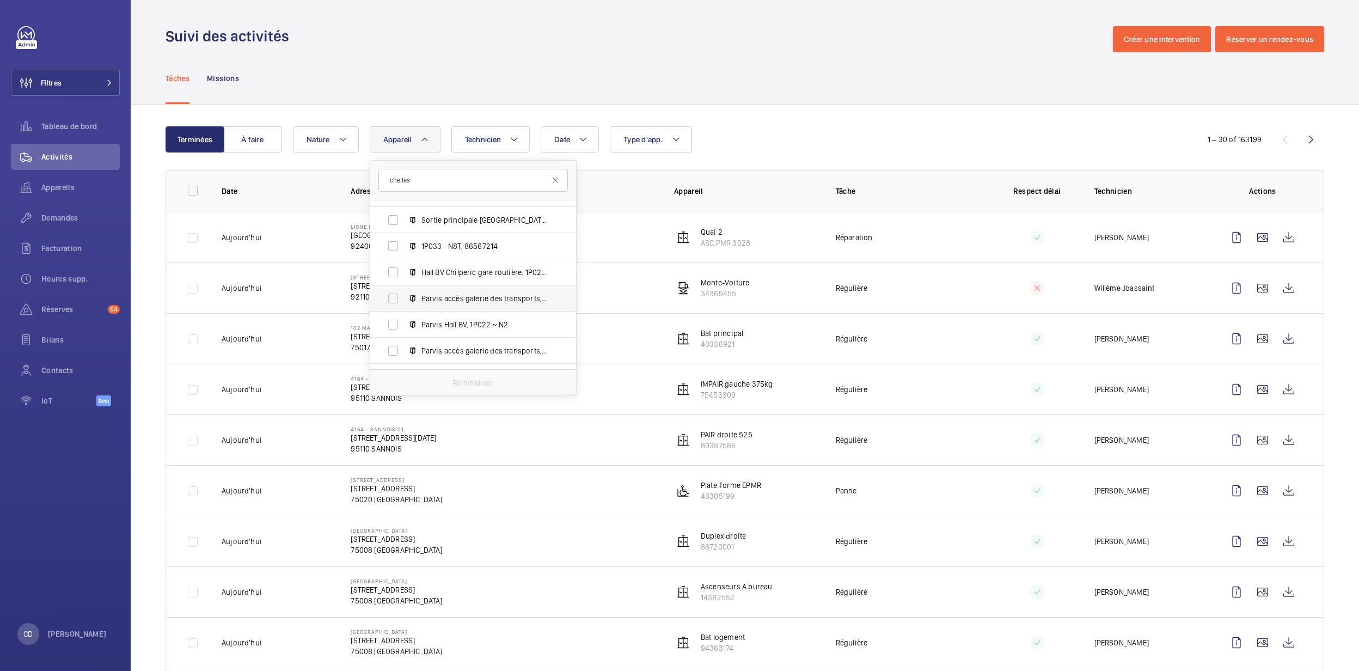
click at [480, 297] on span "Parvis accès galerie des transports, 1P027 - N4" at bounding box center [484, 298] width 126 height 11
click at [404, 297] on input "Parvis accès galerie des transports, 1P027 - N4" at bounding box center [393, 298] width 22 height 22
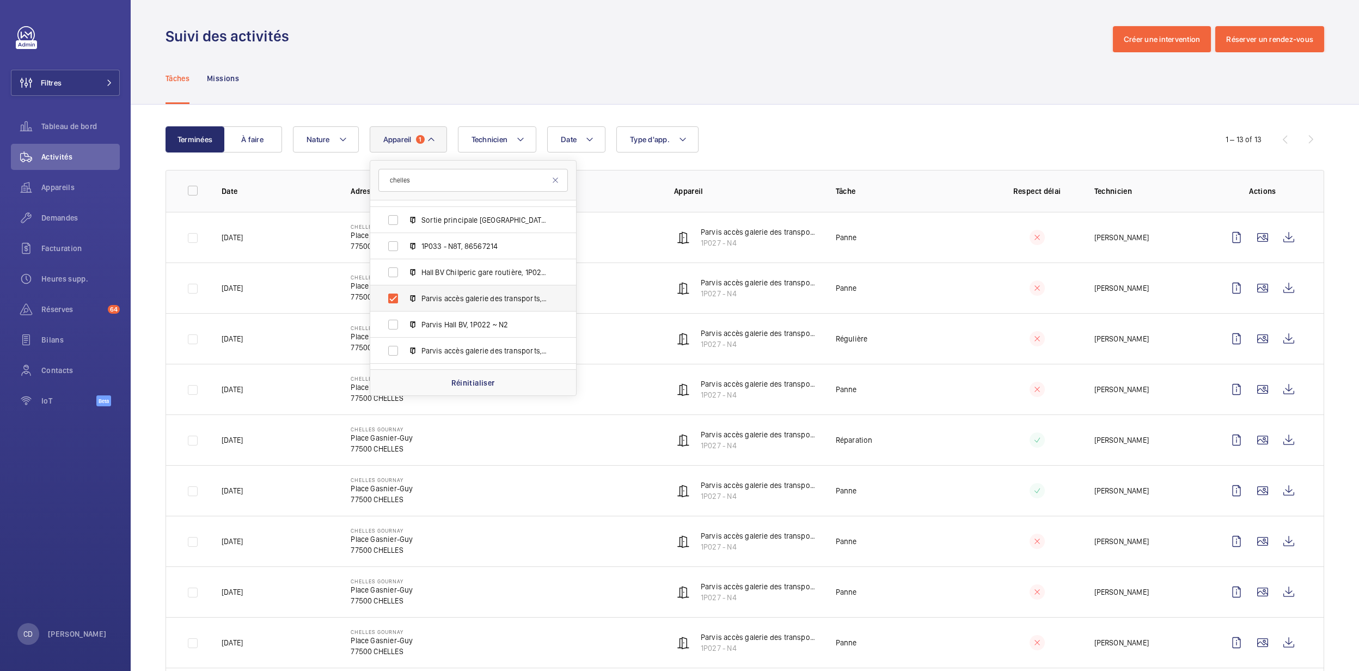
click at [480, 297] on span "Parvis accès galerie des transports, 1P027 - N4" at bounding box center [484, 298] width 126 height 11
click at [404, 297] on input "Parvis accès galerie des transports, 1P027 - N4" at bounding box center [393, 298] width 22 height 22
checkbox input "false"
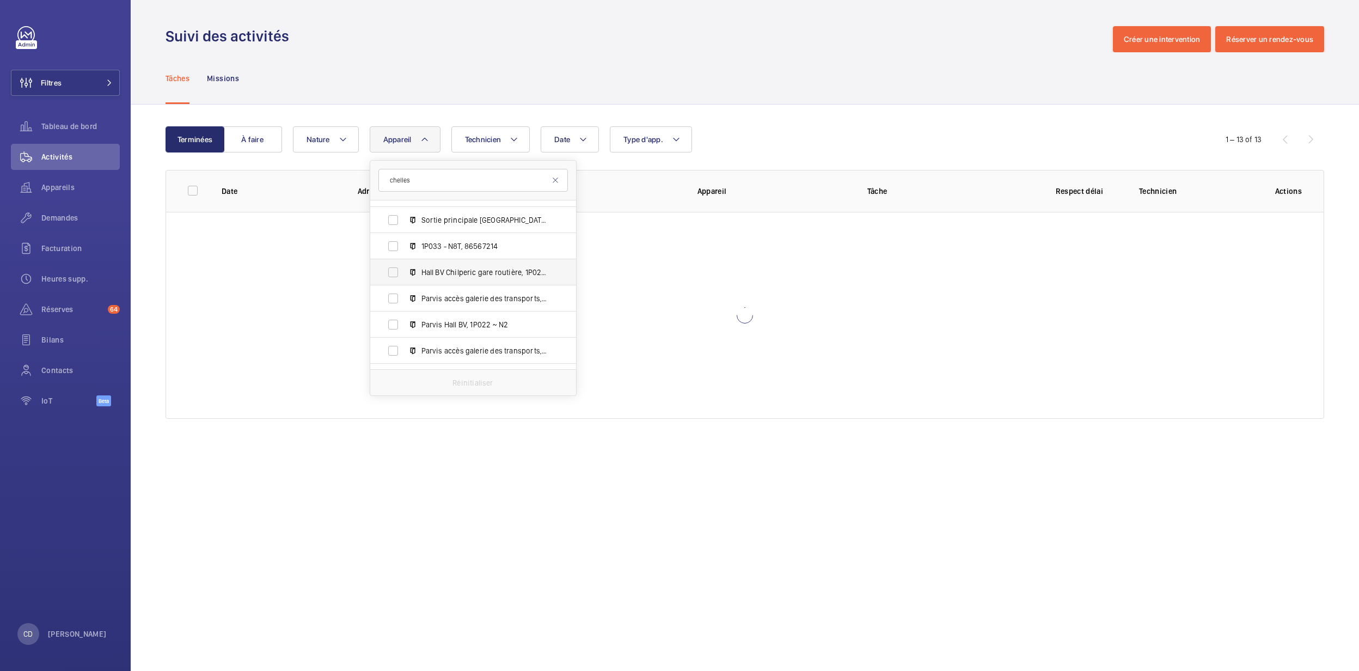
click at [482, 273] on span "Hall BV Chilperic gare routière, 1P025 - N6" at bounding box center [484, 272] width 126 height 11
click at [404, 273] on input "Hall BV Chilperic gare routière, 1P025 - N6" at bounding box center [393, 272] width 22 height 22
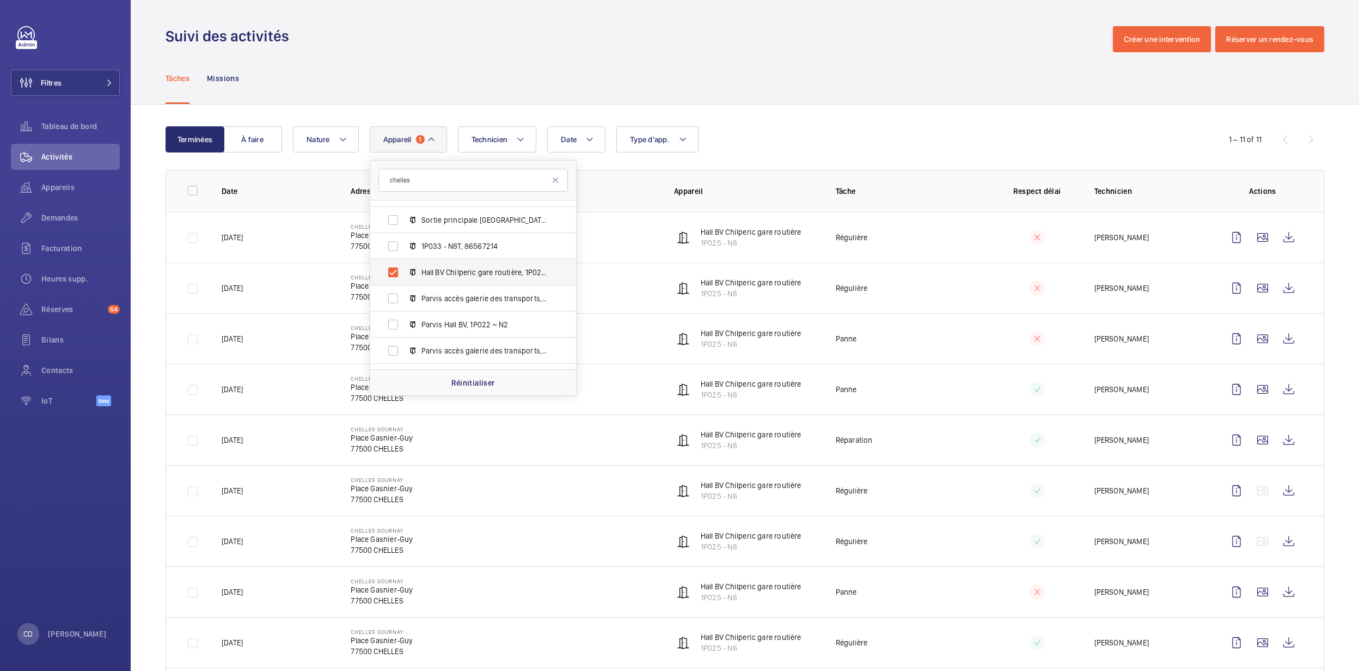
click at [482, 273] on span "Hall BV Chilperic gare routière, 1P025 - N6" at bounding box center [484, 272] width 126 height 11
click at [404, 273] on input "Hall BV Chilperic gare routière, 1P025 - N6" at bounding box center [393, 272] width 22 height 22
checkbox input "false"
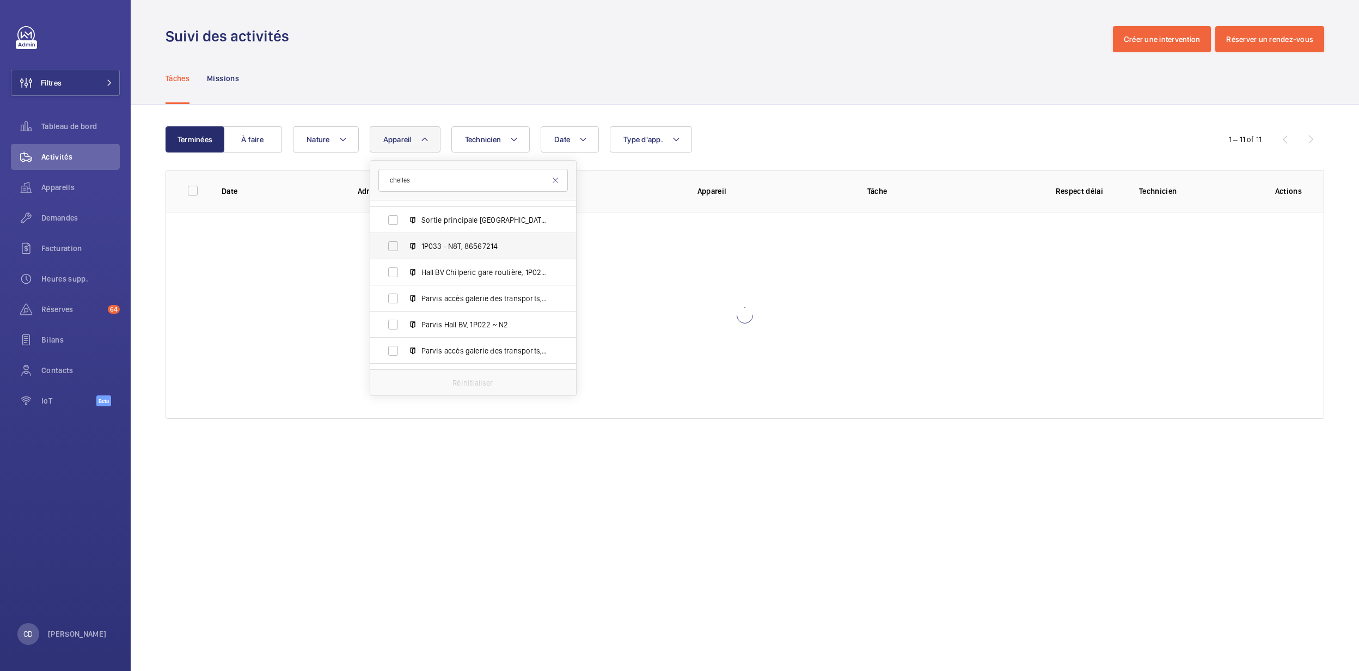
click at [476, 249] on span "1P033 - N8T, 86567214" at bounding box center [484, 246] width 126 height 11
click at [404, 249] on input "1P033 - N8T, 86567214" at bounding box center [393, 246] width 22 height 22
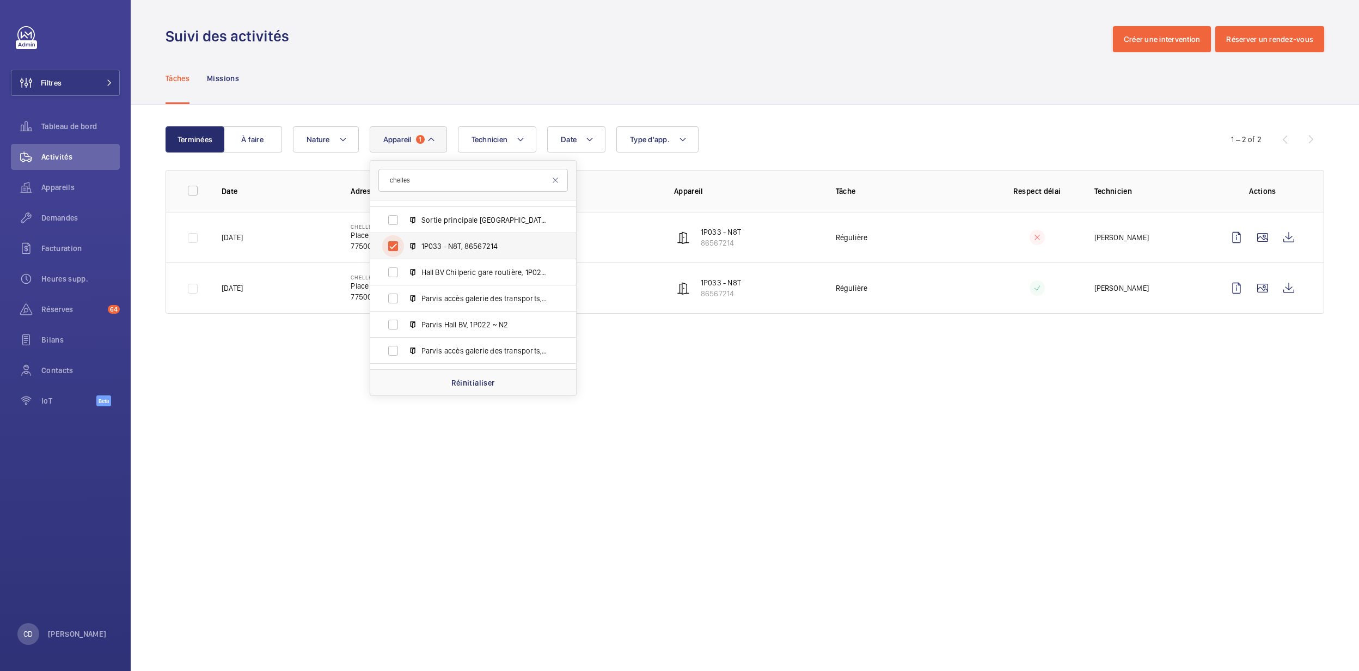
scroll to position [260, 0]
click at [477, 320] on span "1P033 - N8T, 86567214" at bounding box center [484, 319] width 126 height 11
click at [404, 320] on input "1P033 - N8T, 86567214" at bounding box center [393, 319] width 22 height 22
checkbox input "false"
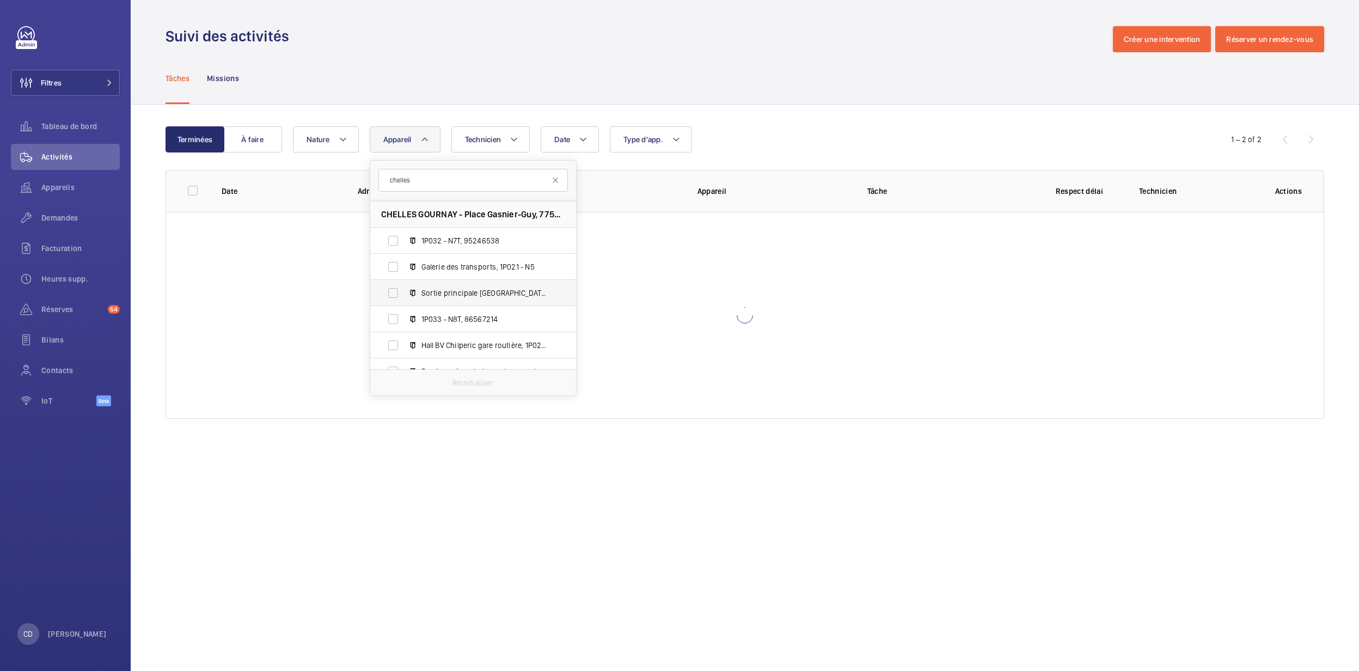
click at [481, 292] on span "Sortie principale [GEOGRAPHIC_DATA], 1A030" at bounding box center [484, 292] width 126 height 11
click at [404, 292] on input "Sortie principale [GEOGRAPHIC_DATA], 1A030" at bounding box center [393, 293] width 22 height 22
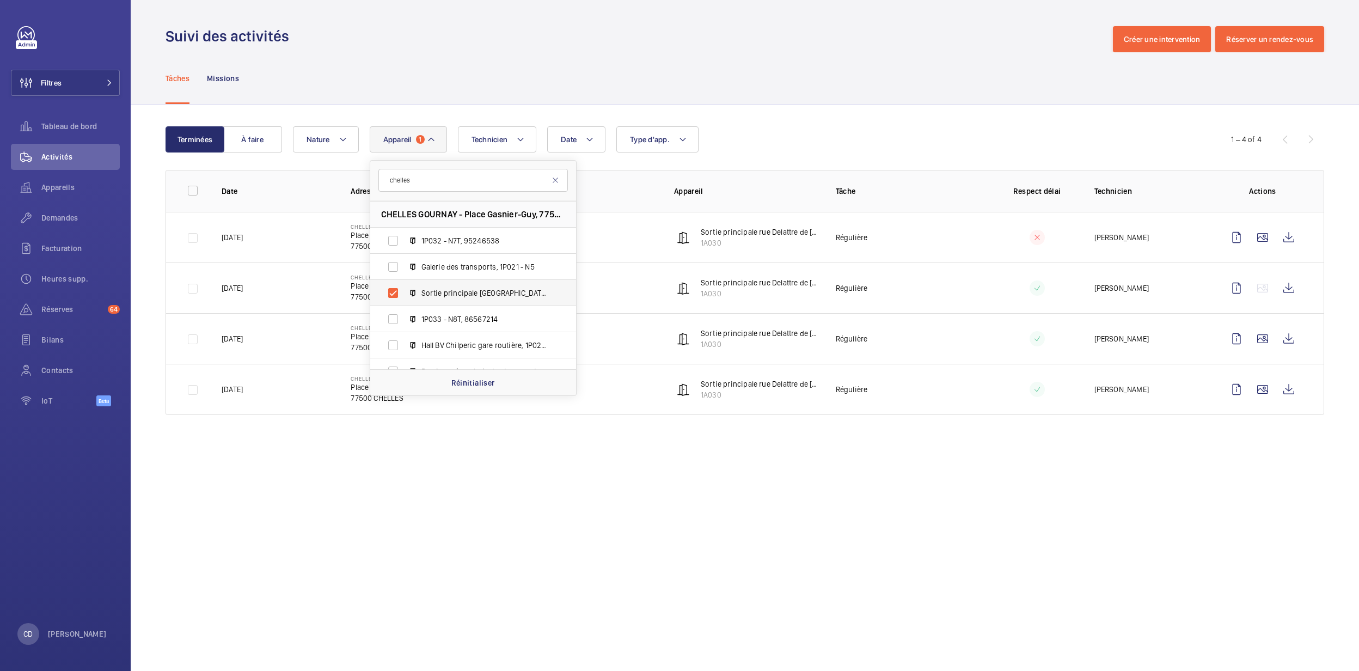
click at [481, 292] on span "Sortie principale [GEOGRAPHIC_DATA], 1A030" at bounding box center [484, 292] width 126 height 11
click at [404, 292] on input "Sortie principale [GEOGRAPHIC_DATA], 1A030" at bounding box center [393, 293] width 22 height 22
checkbox input "false"
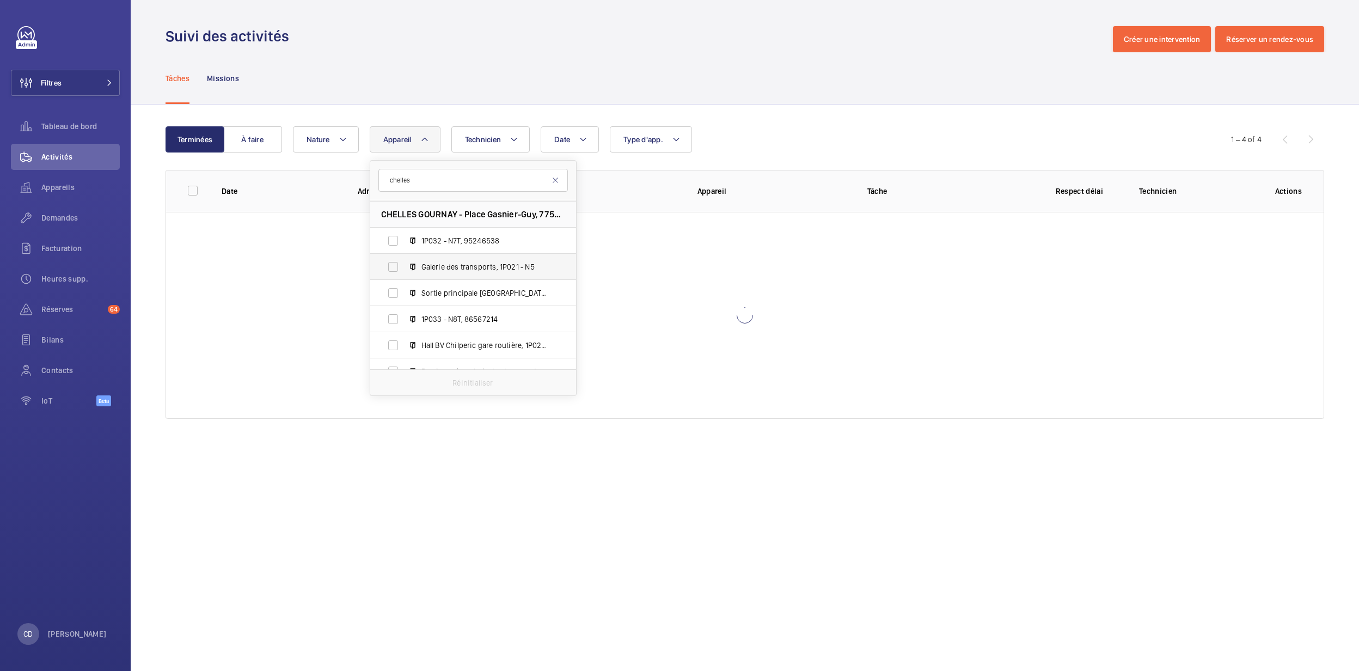
click at [469, 268] on span "Galerie des transports, 1P021 - N5" at bounding box center [484, 266] width 126 height 11
click at [404, 268] on input "Galerie des transports, 1P021 - N5" at bounding box center [393, 267] width 22 height 22
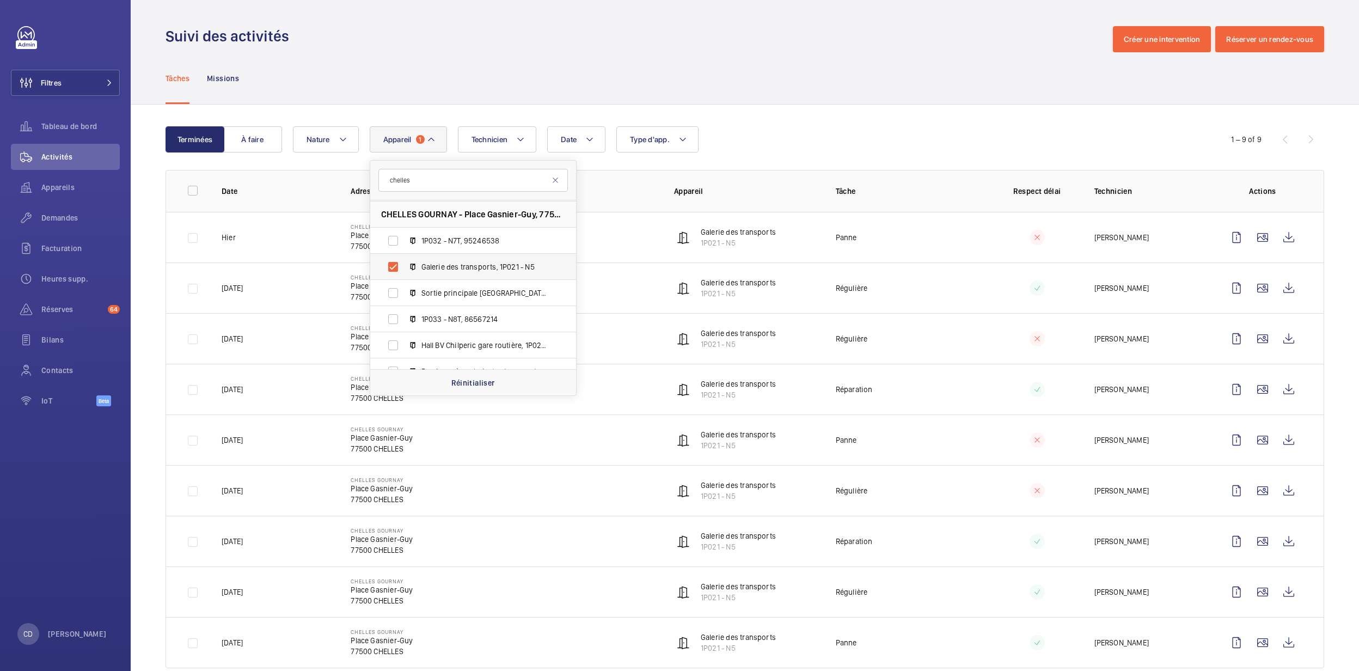
click at [469, 268] on span "Galerie des transports, 1P021 - N5" at bounding box center [484, 266] width 126 height 11
click at [404, 268] on input "Galerie des transports, 1P021 - N5" at bounding box center [393, 267] width 22 height 22
checkbox input "false"
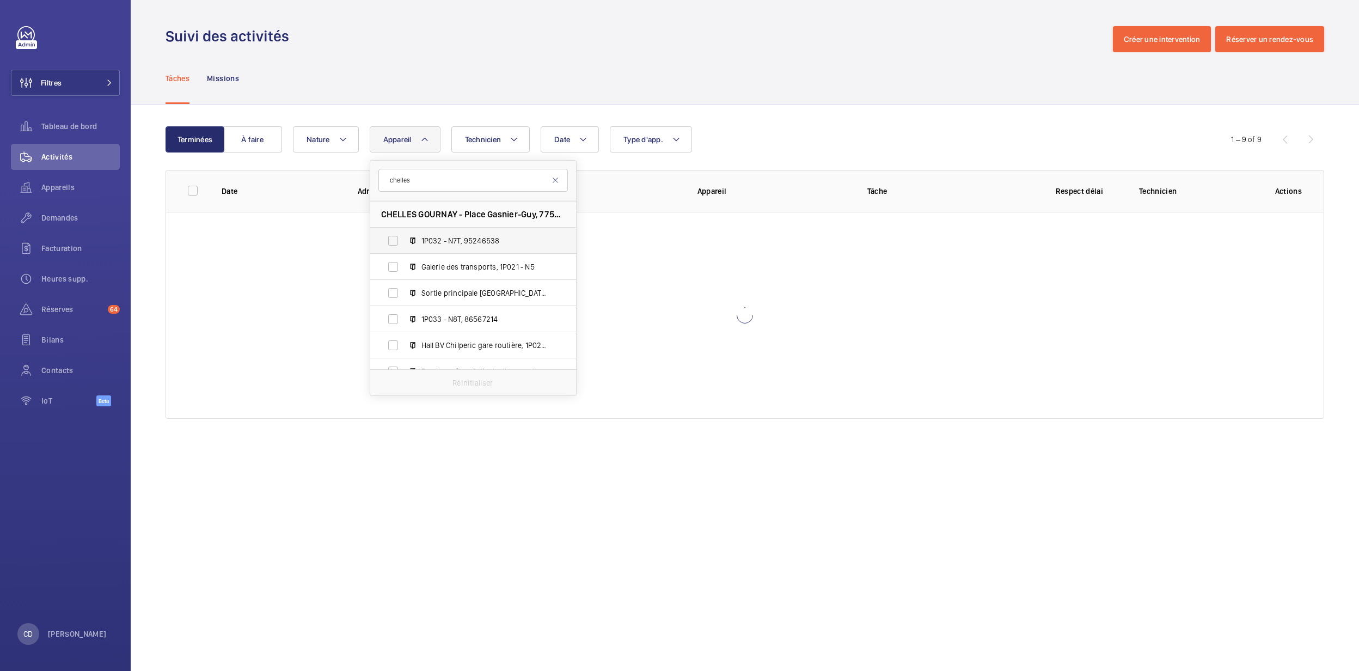
click at [471, 240] on span "1P032 - N7T, 95246538" at bounding box center [484, 240] width 126 height 11
click at [404, 240] on input "1P032 - N7T, 95246538" at bounding box center [393, 241] width 22 height 22
checkbox input "true"
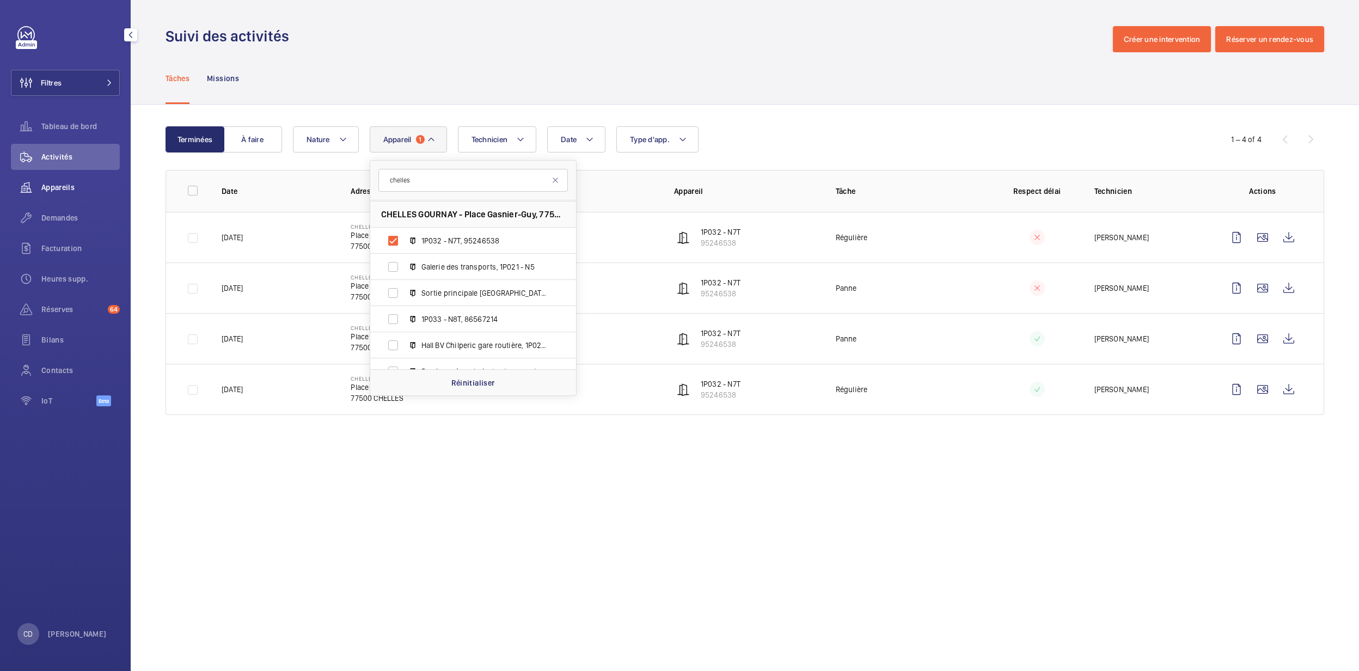
click at [59, 192] on span "Appareils" at bounding box center [80, 187] width 78 height 11
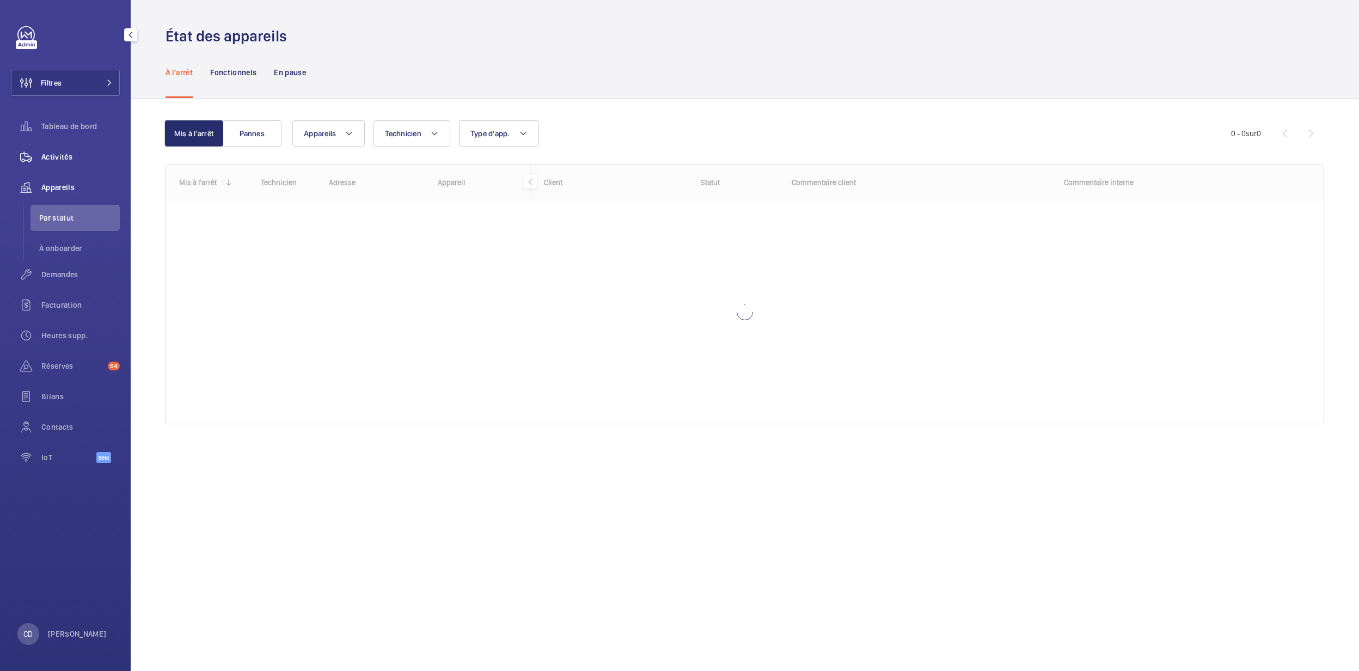
click at [74, 158] on span "Activités" at bounding box center [80, 156] width 78 height 11
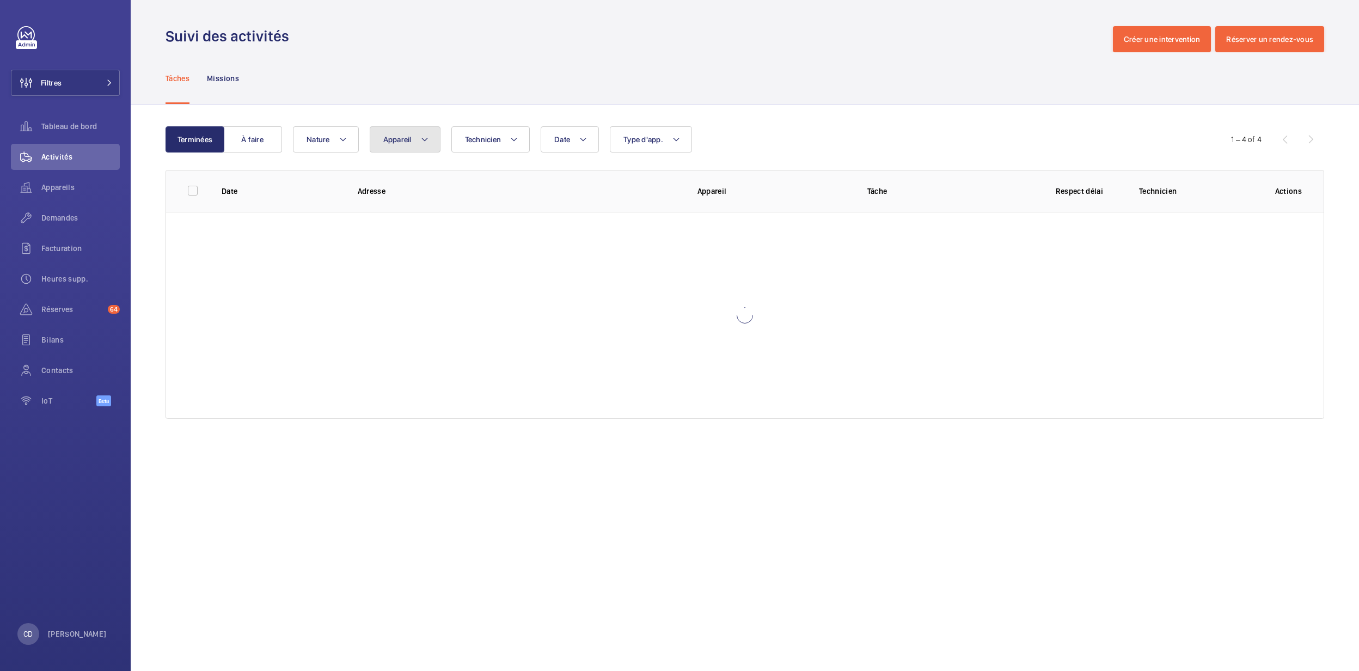
click at [432, 138] on button "Appareil" at bounding box center [405, 139] width 71 height 26
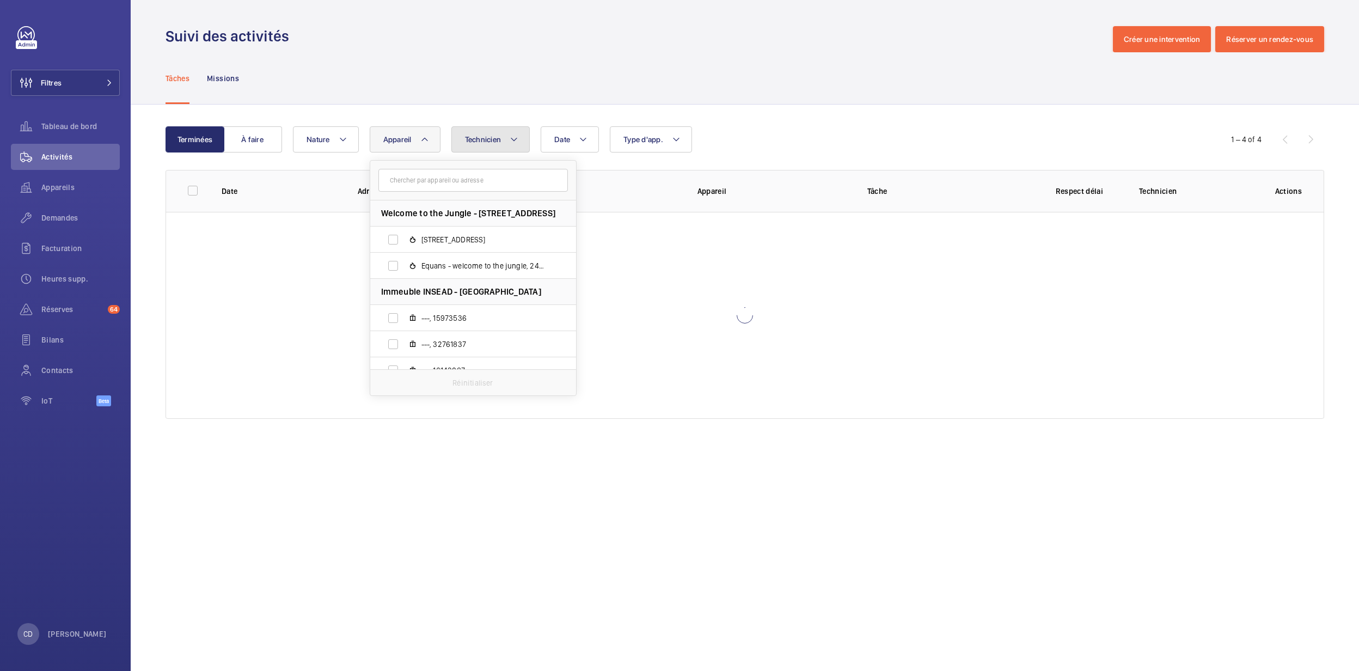
click at [495, 144] on button "Technicien" at bounding box center [490, 139] width 79 height 26
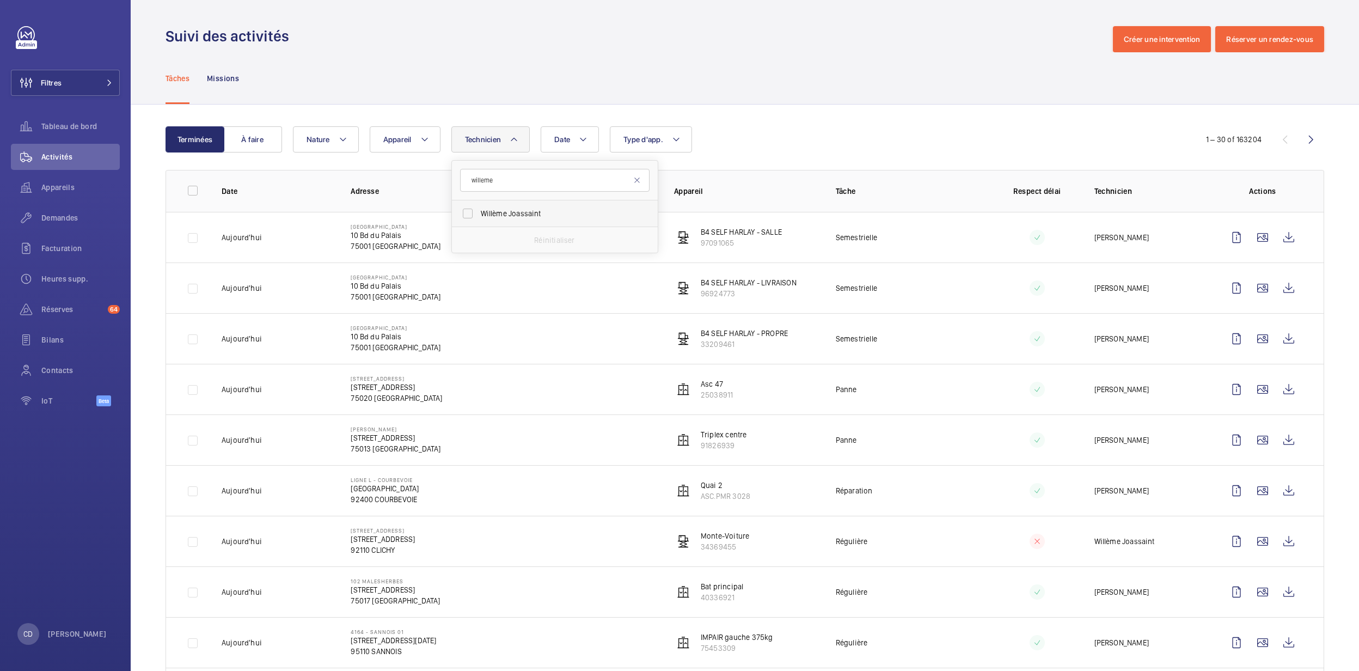
type input "willeme"
click at [486, 219] on label "Willème Joassaint" at bounding box center [546, 213] width 189 height 26
click at [479, 219] on input "Willème Joassaint" at bounding box center [468, 214] width 22 height 22
checkbox input "true"
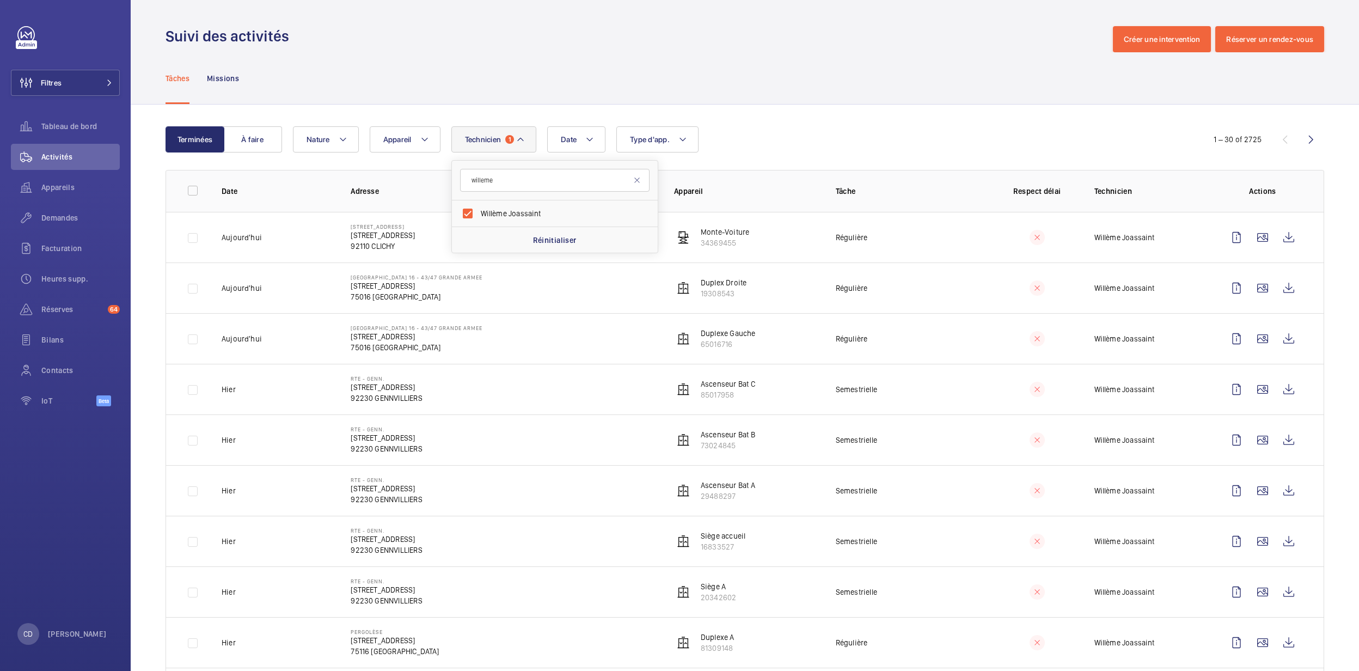
click at [747, 131] on div "Date Technicien 1 [PERSON_NAME] Joassaint Réinitialiser Appareil Type d'app. Na…" at bounding box center [743, 139] width 900 height 26
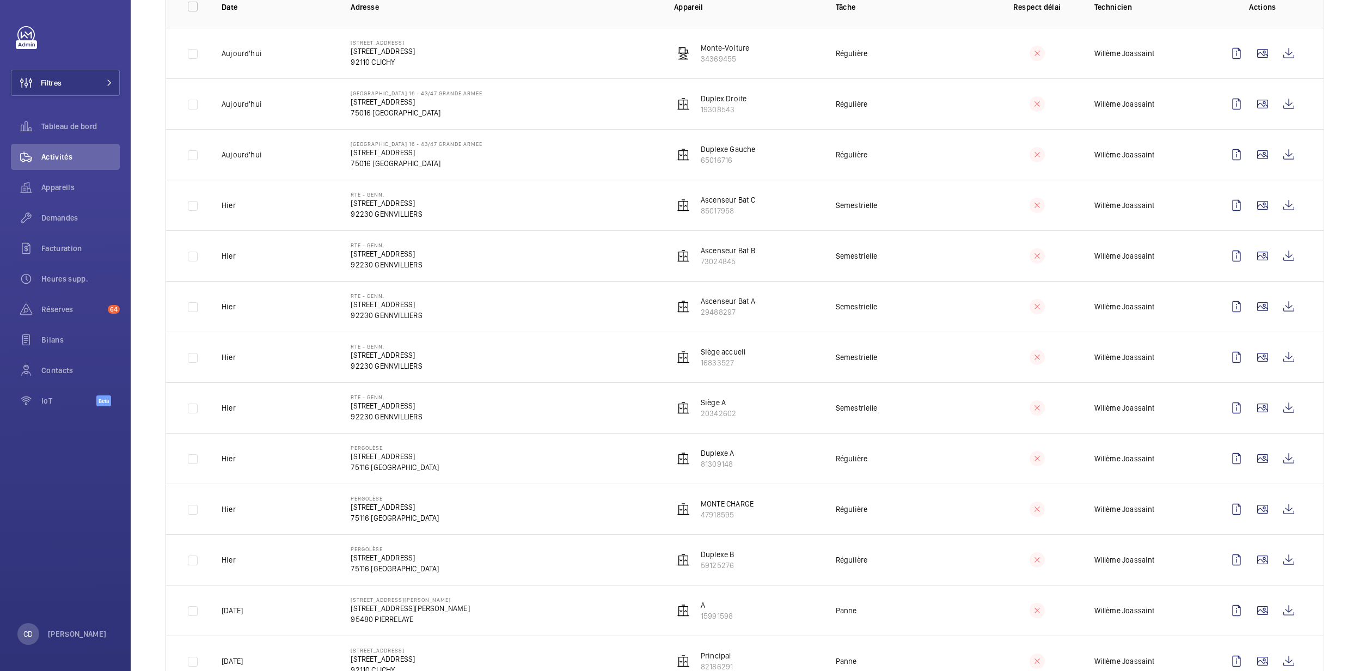
scroll to position [145, 0]
